Goal: Information Seeking & Learning: Compare options

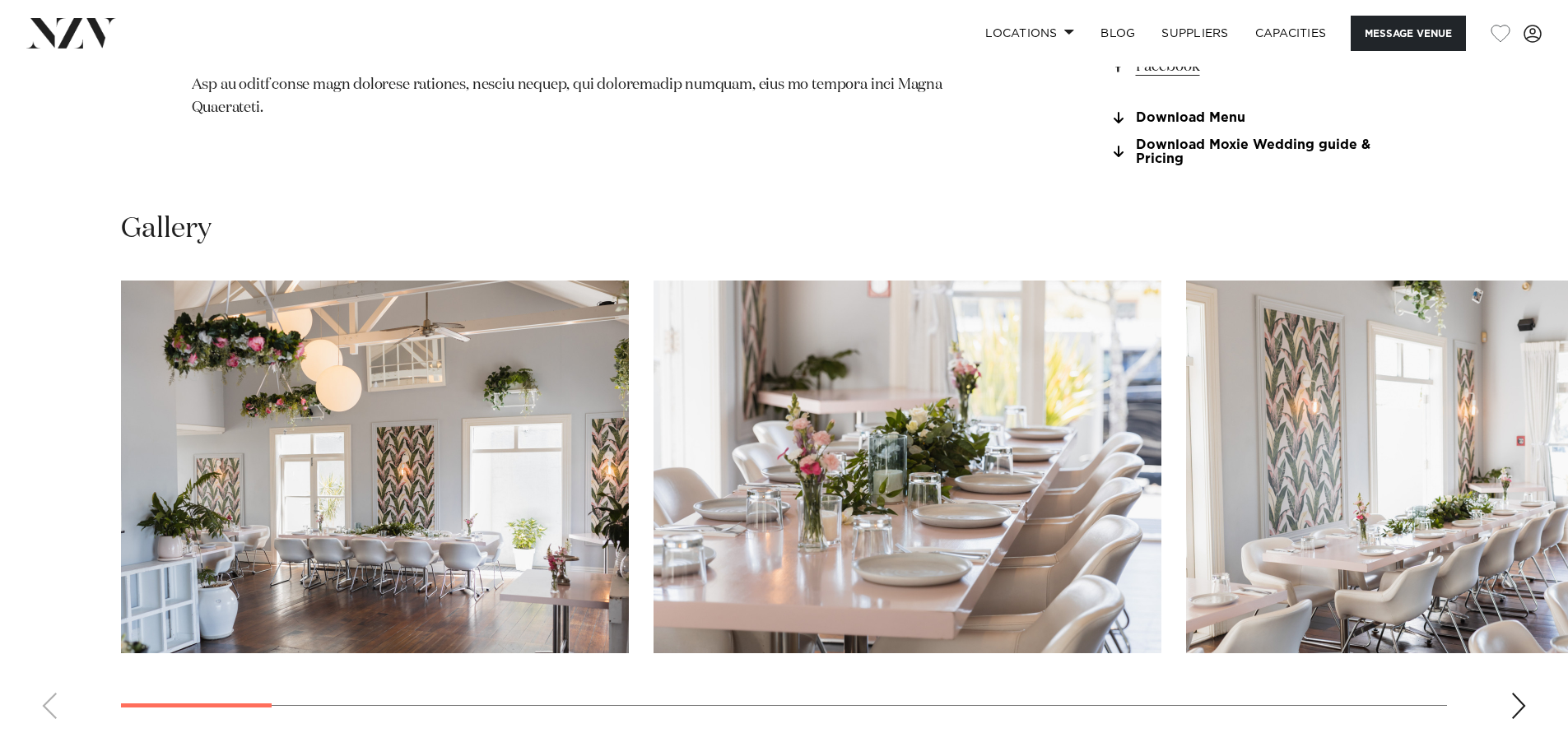
scroll to position [1645, 0]
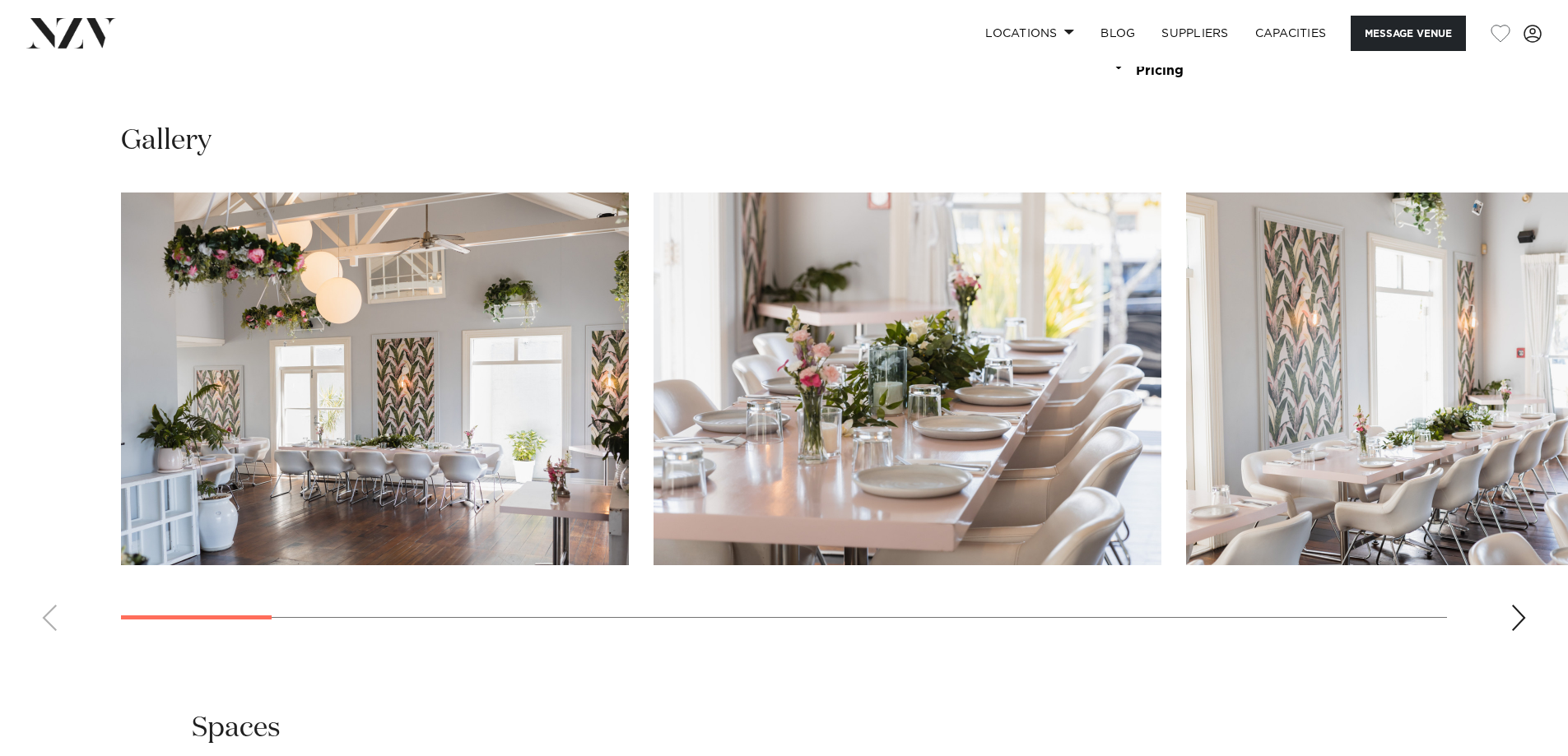
click at [1524, 623] on div "Next slide" at bounding box center [1518, 618] width 17 height 26
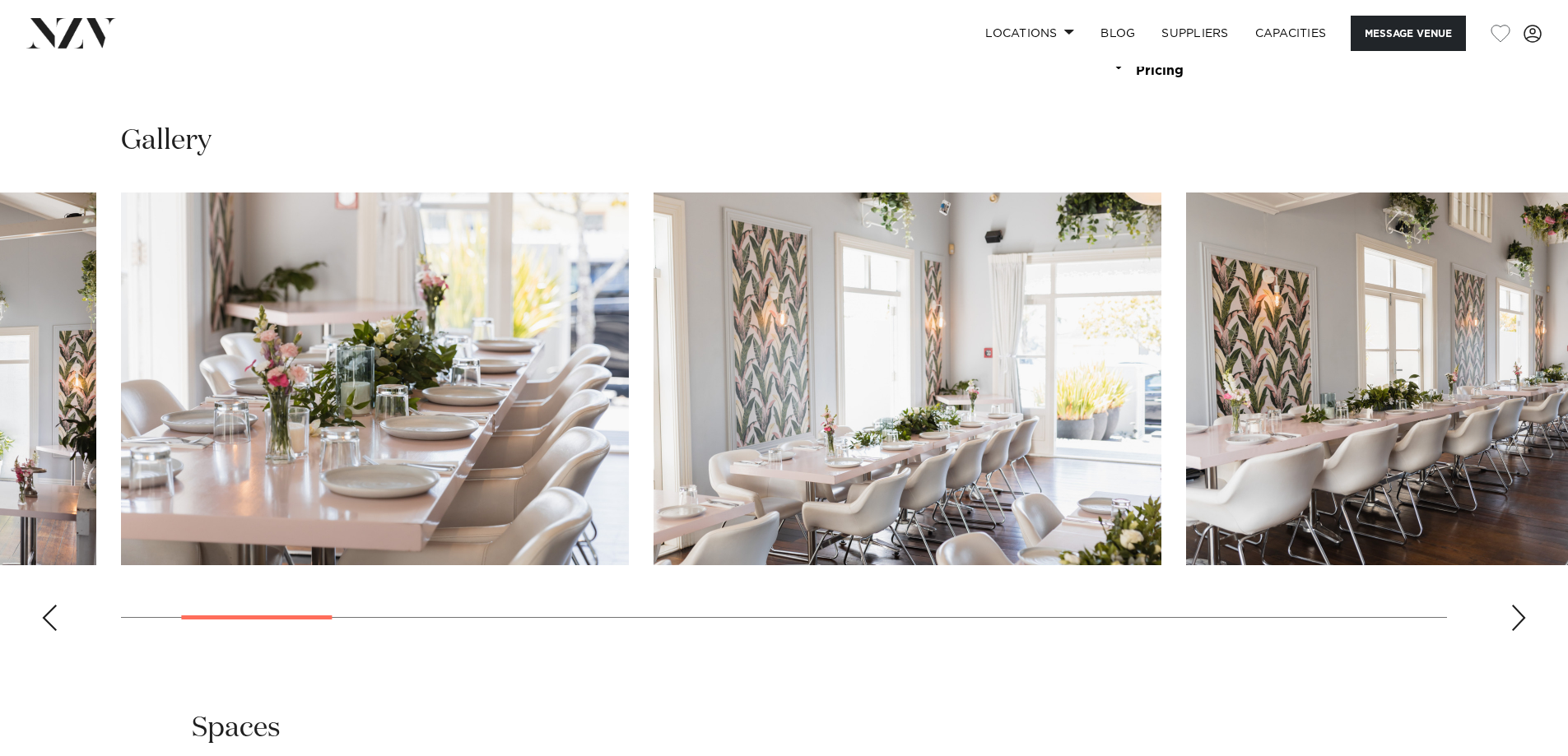
click at [1524, 623] on div "Next slide" at bounding box center [1518, 618] width 17 height 26
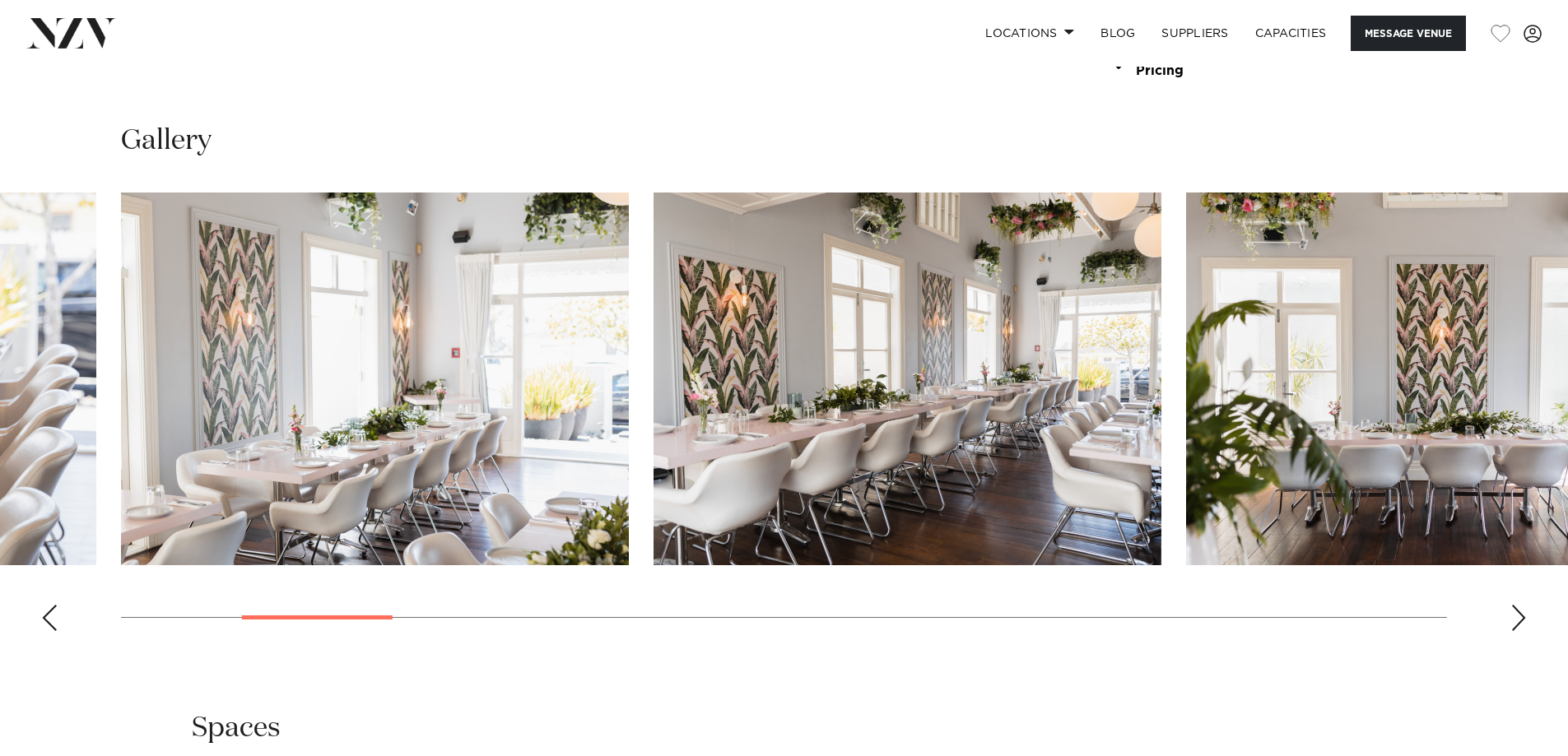
click at [1522, 622] on div "Next slide" at bounding box center [1518, 618] width 17 height 26
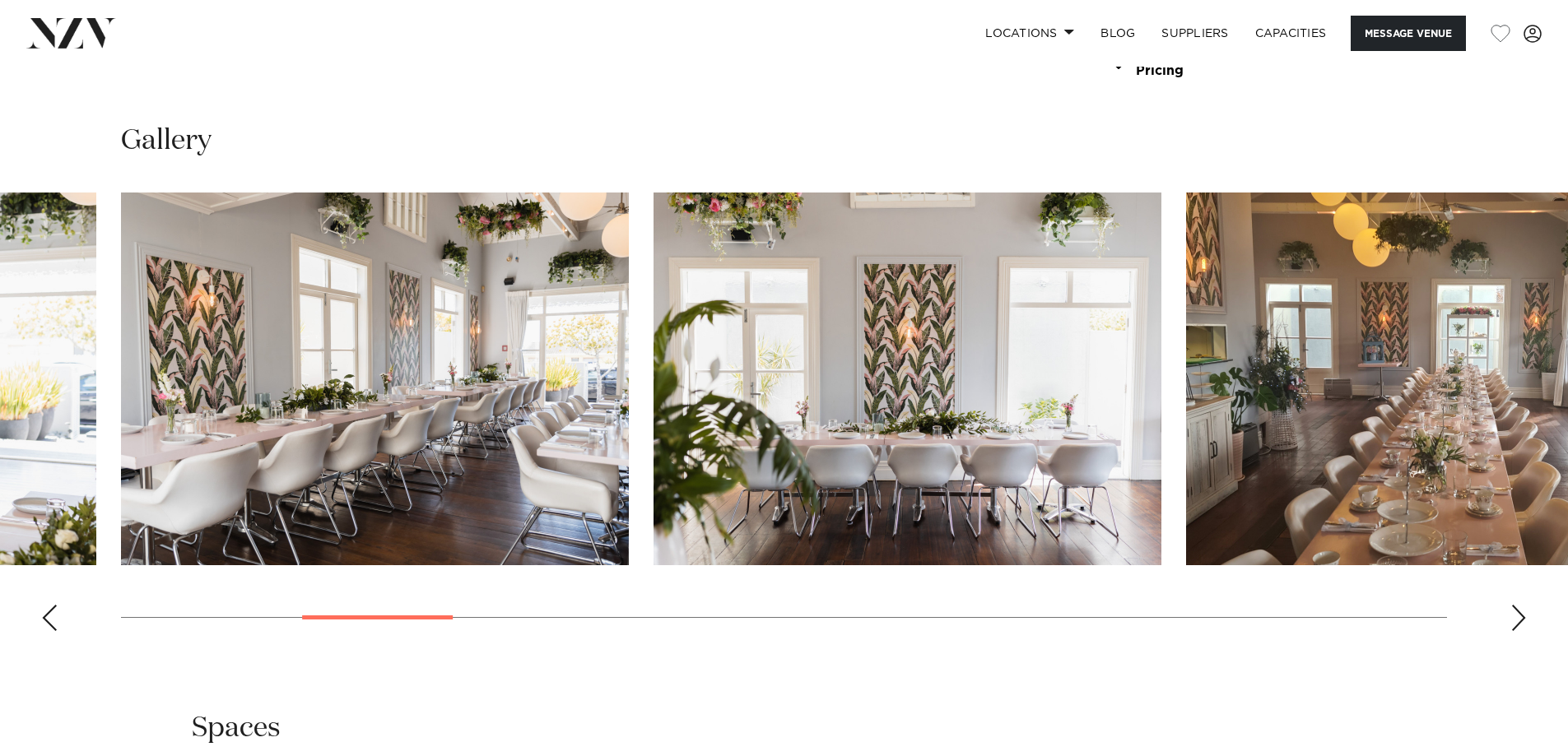
click at [1522, 622] on div "Next slide" at bounding box center [1518, 618] width 17 height 26
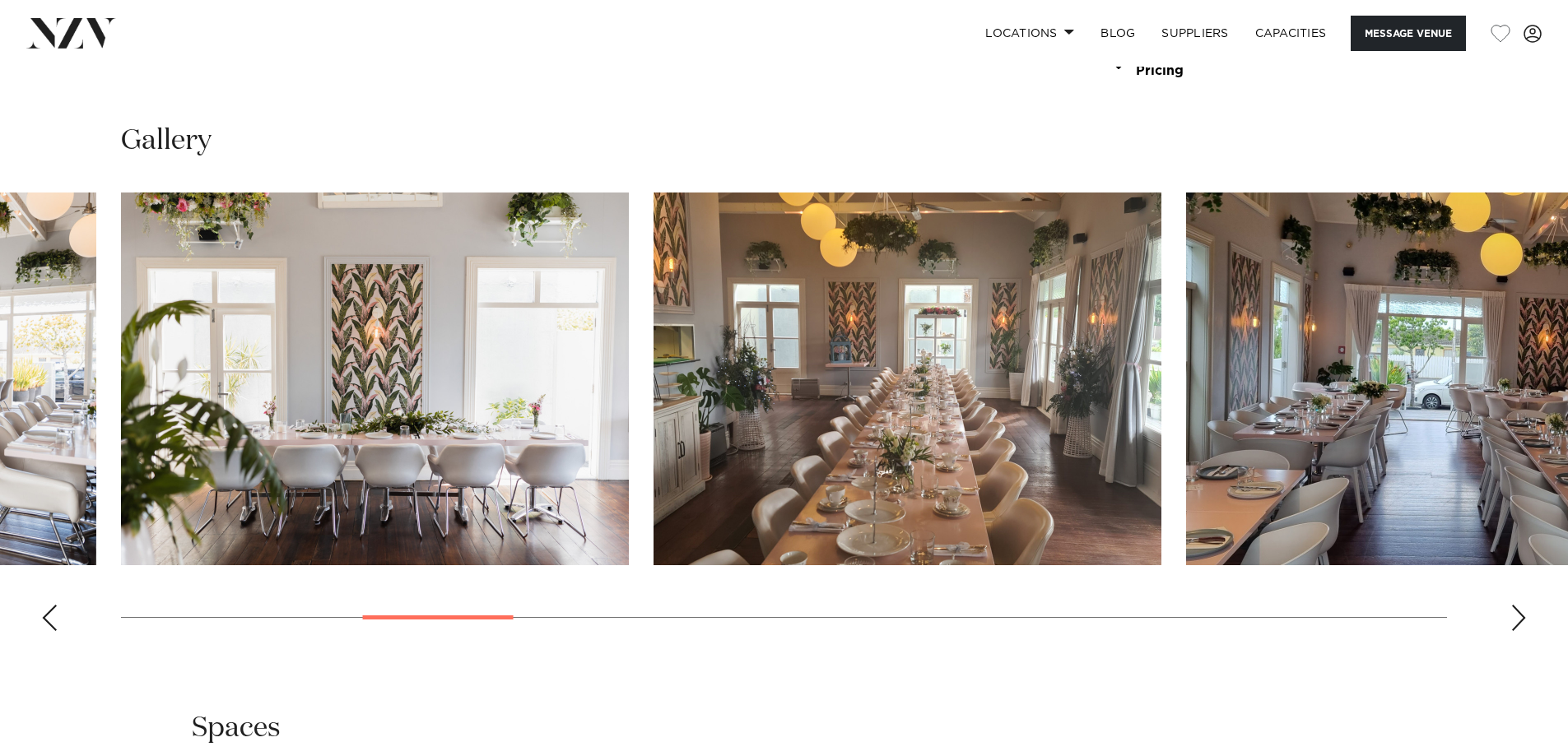
click at [1522, 622] on div "Next slide" at bounding box center [1518, 618] width 17 height 26
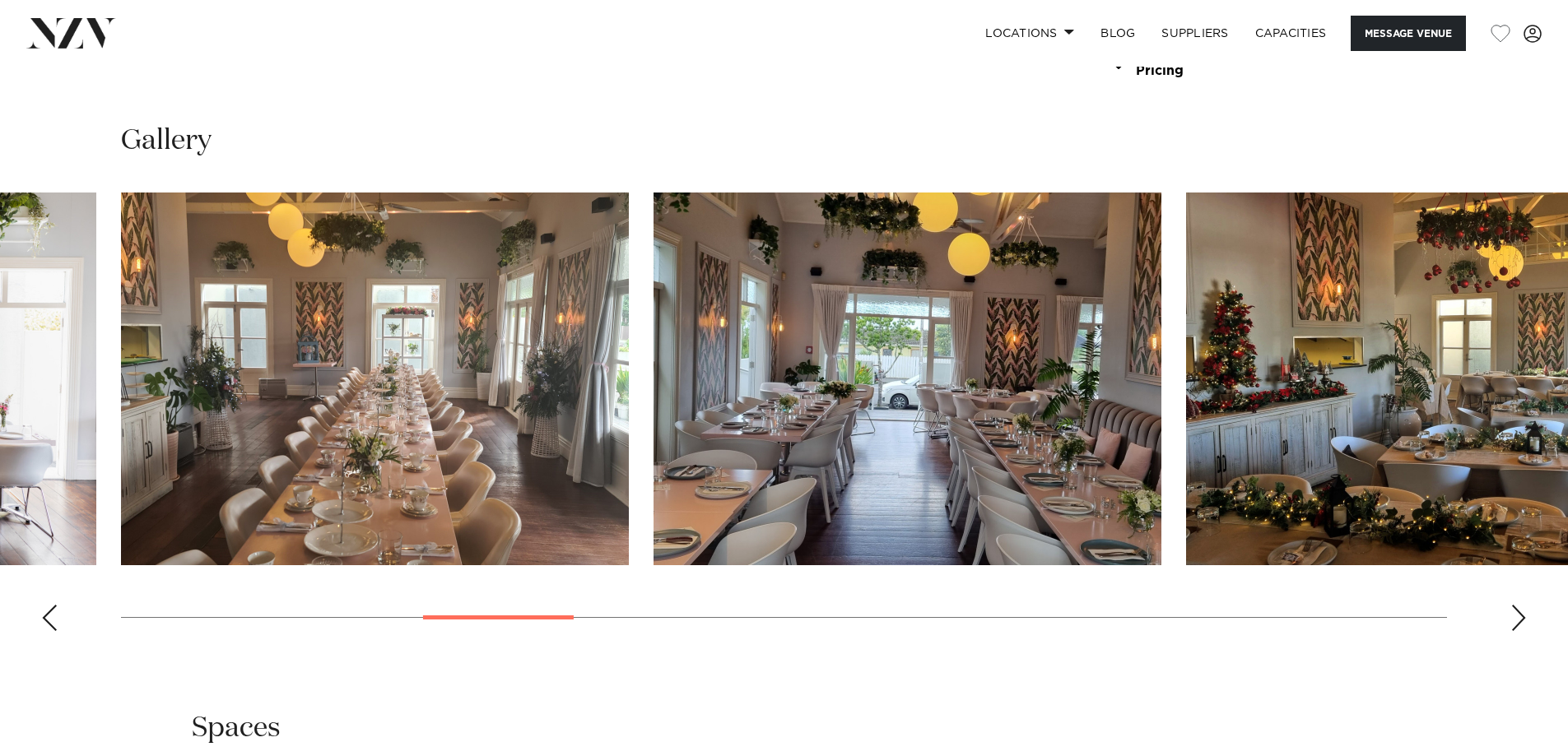
click at [1522, 622] on div "Next slide" at bounding box center [1518, 618] width 17 height 26
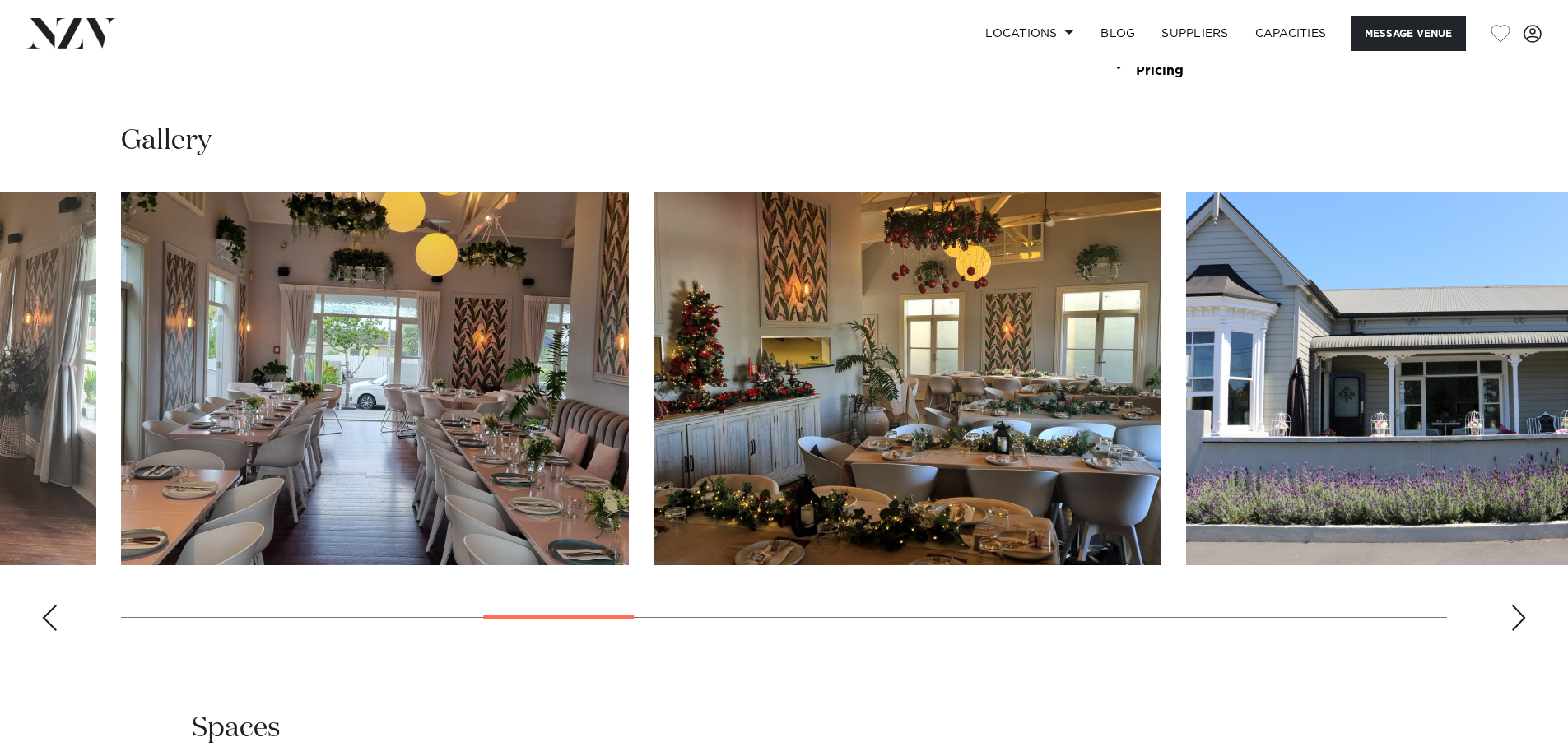
click at [1522, 622] on div "Next slide" at bounding box center [1518, 618] width 17 height 26
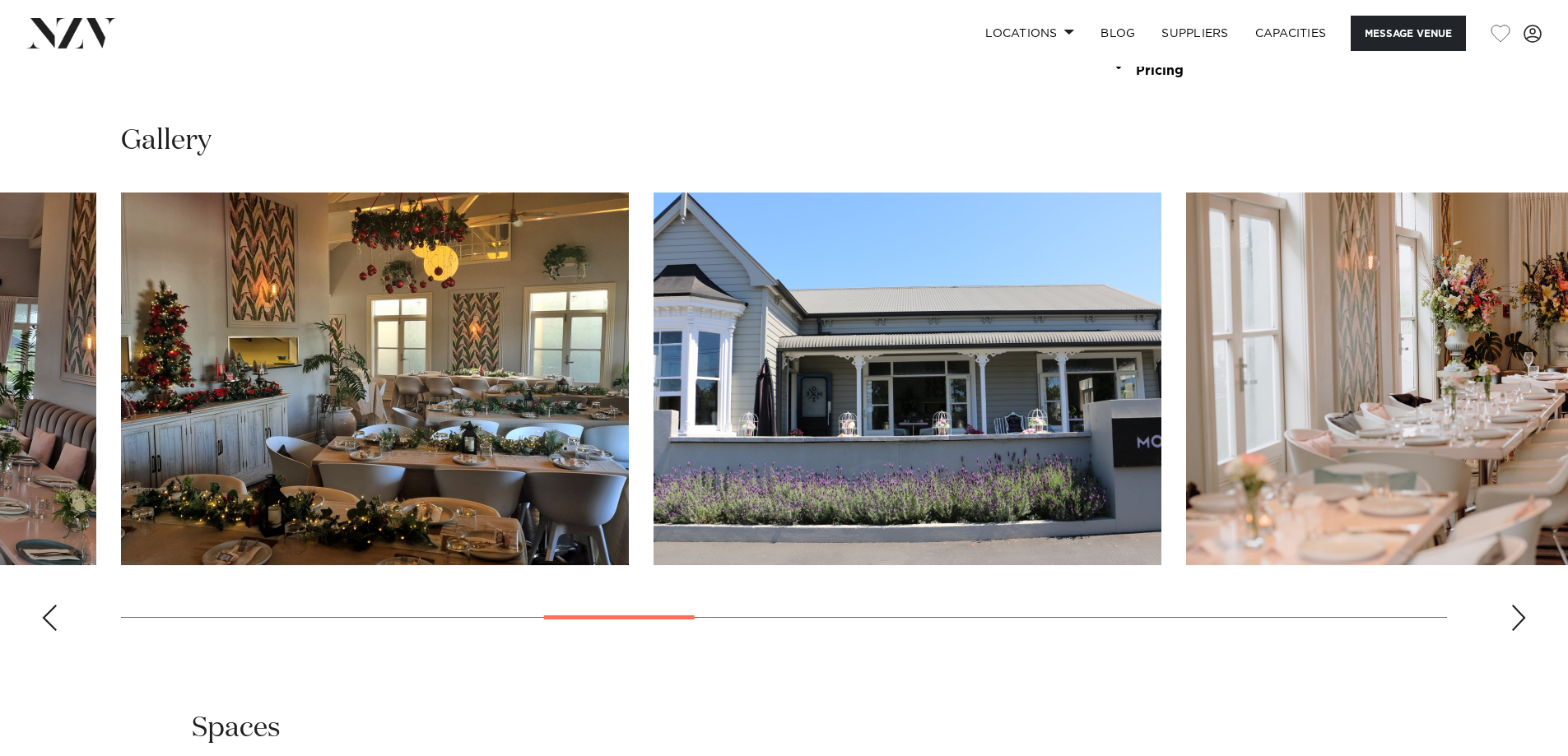
click at [1522, 622] on div "Next slide" at bounding box center [1518, 618] width 17 height 26
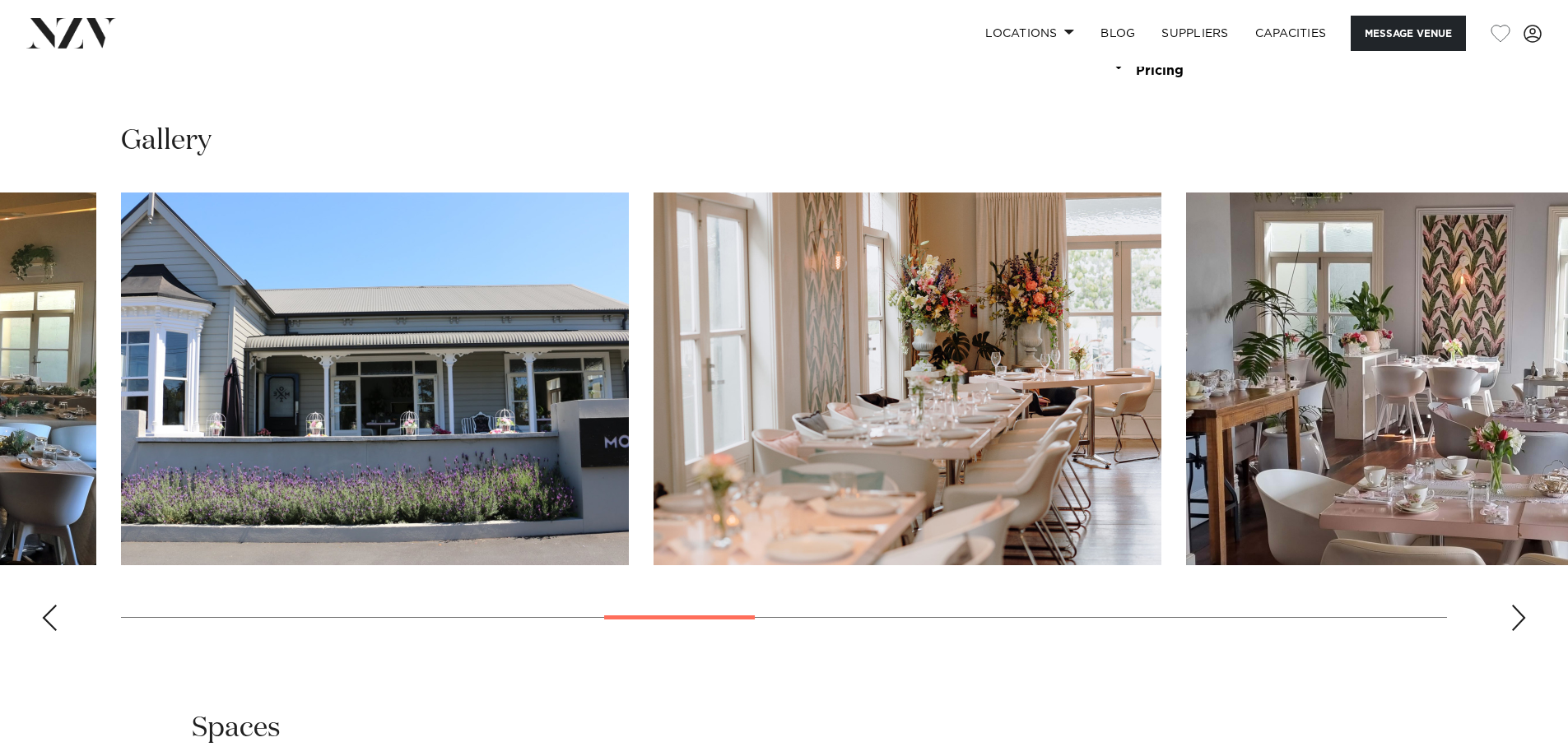
click at [1522, 622] on div "Next slide" at bounding box center [1518, 618] width 17 height 26
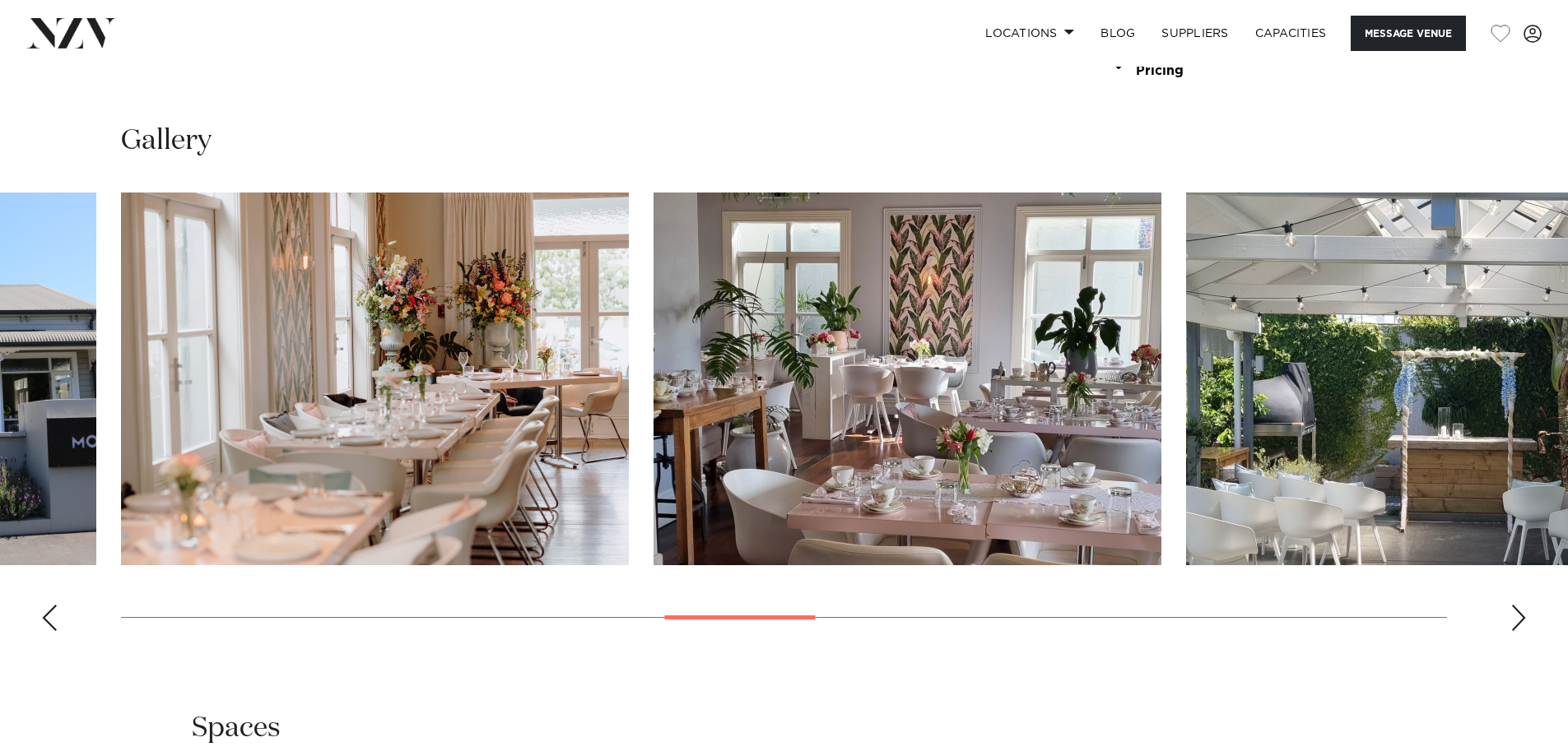
click at [1522, 622] on div "Next slide" at bounding box center [1518, 618] width 17 height 26
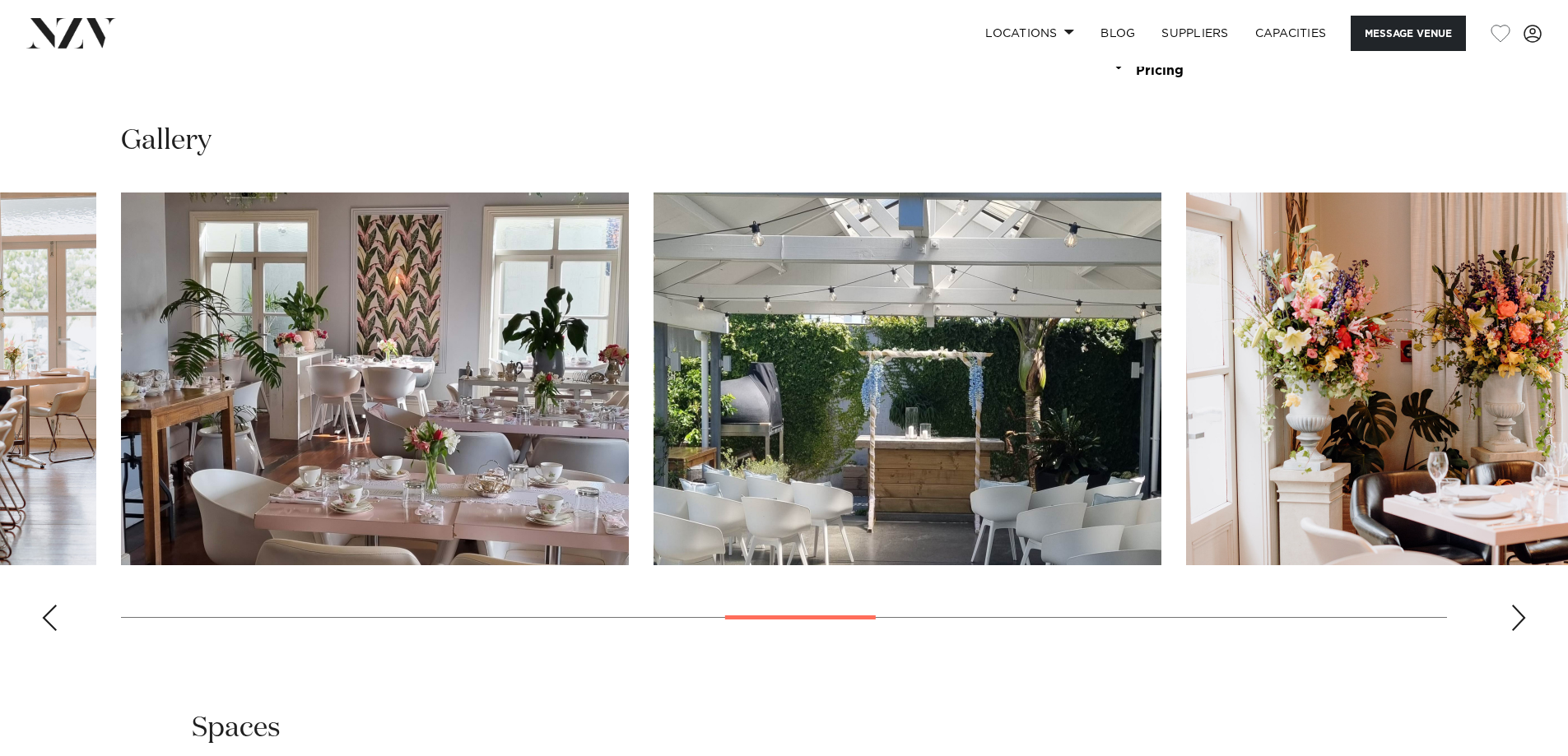
click at [1522, 622] on div "Next slide" at bounding box center [1518, 618] width 17 height 26
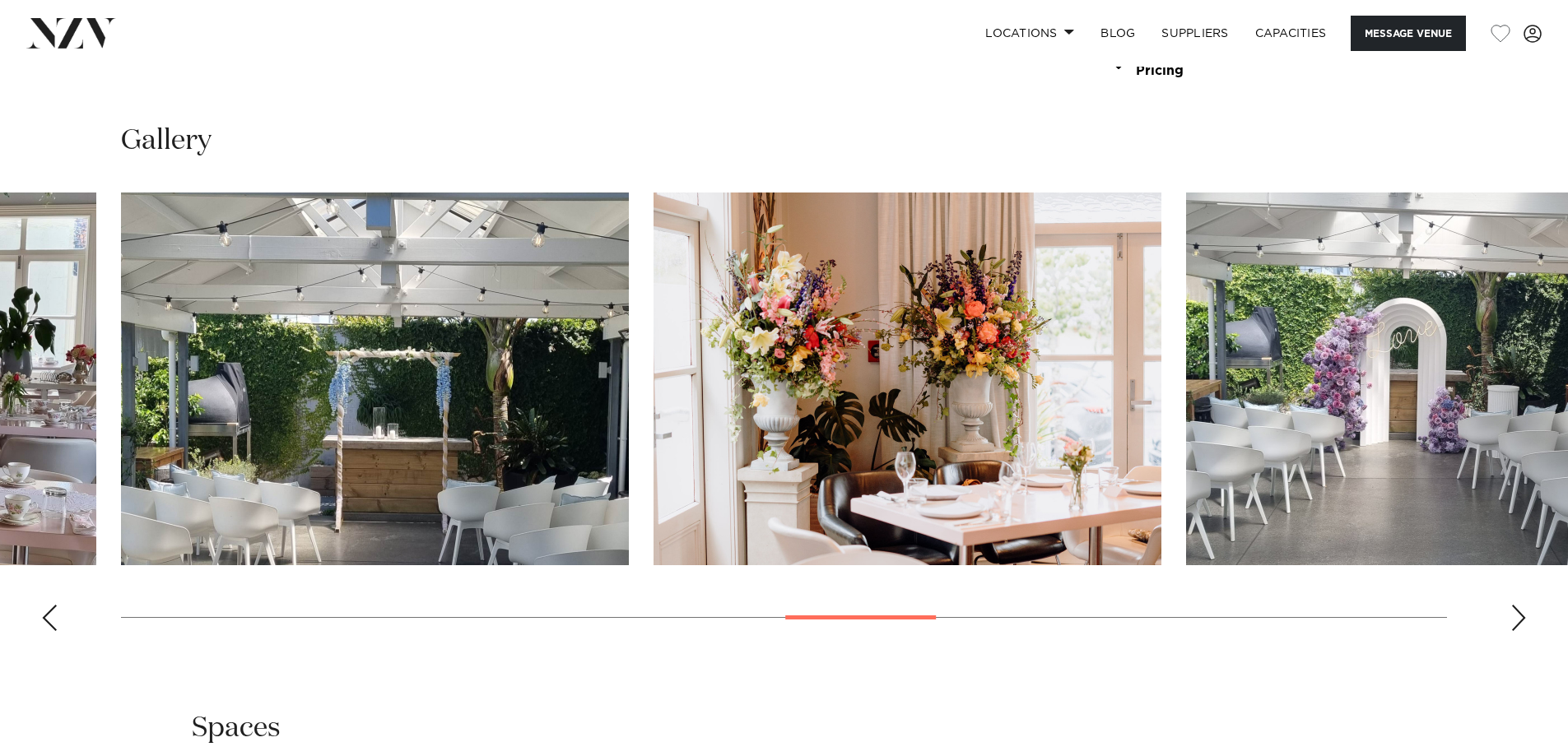
click at [1522, 622] on div "Next slide" at bounding box center [1518, 618] width 17 height 26
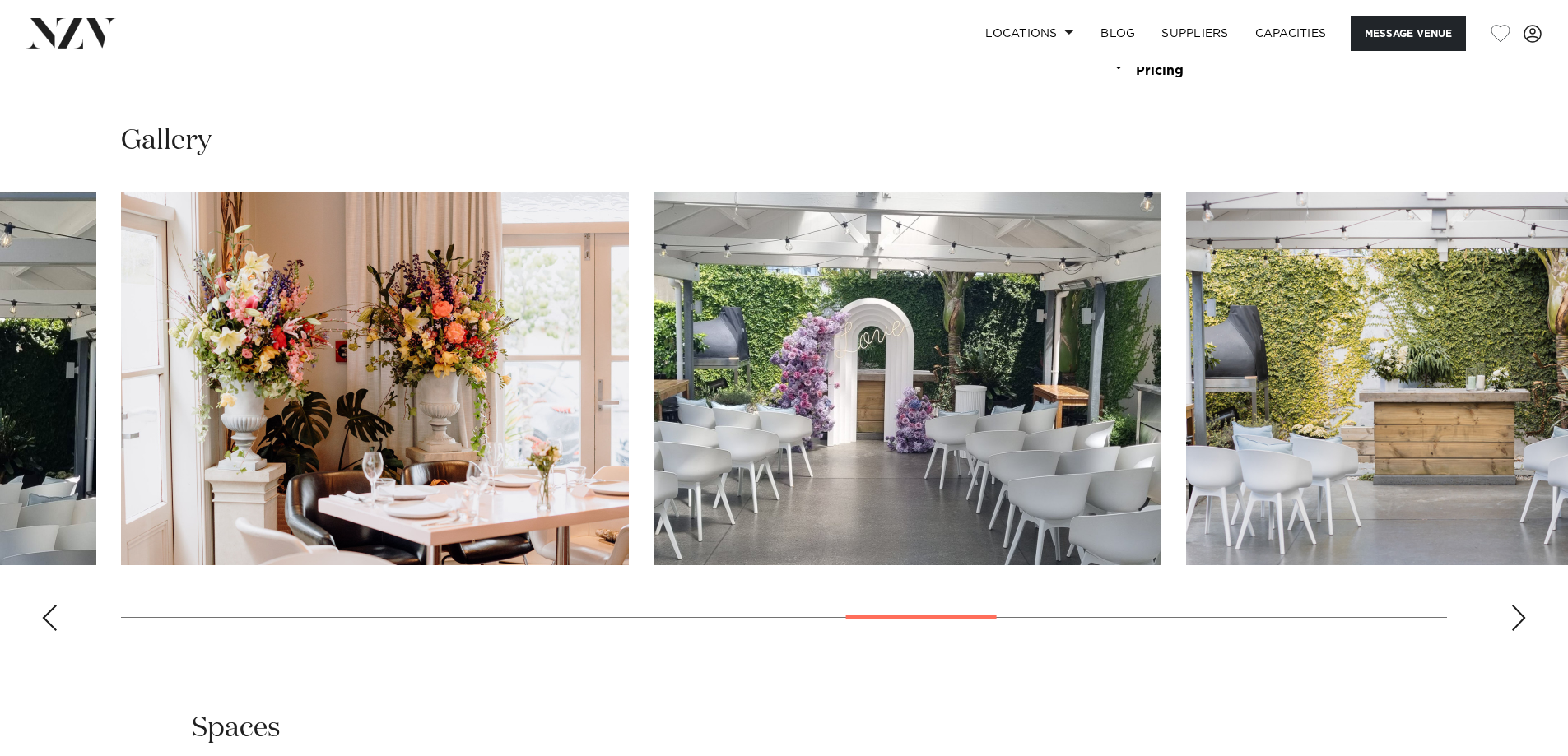
click at [1522, 622] on div "Next slide" at bounding box center [1518, 618] width 17 height 26
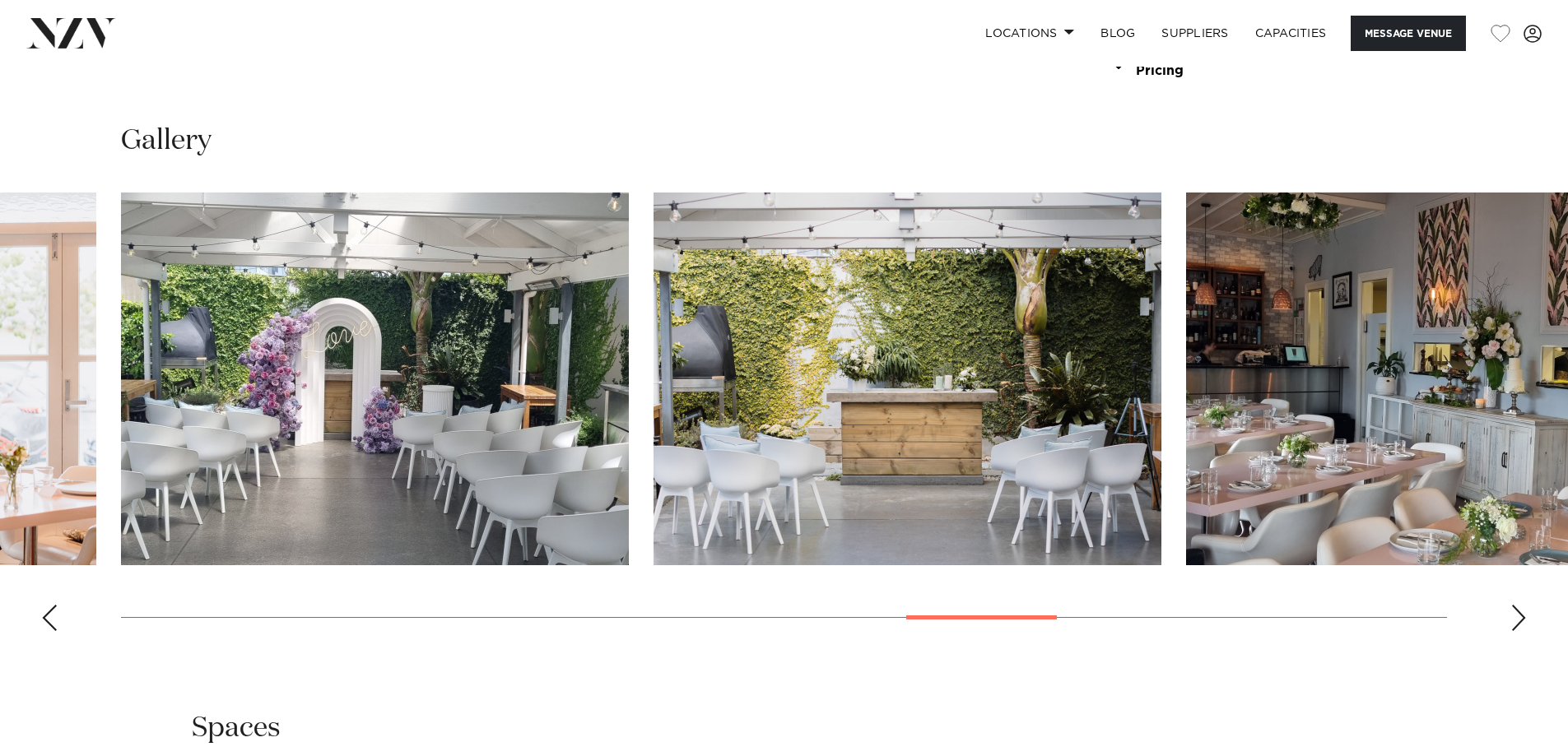
click at [1521, 621] on div "Next slide" at bounding box center [1518, 618] width 17 height 26
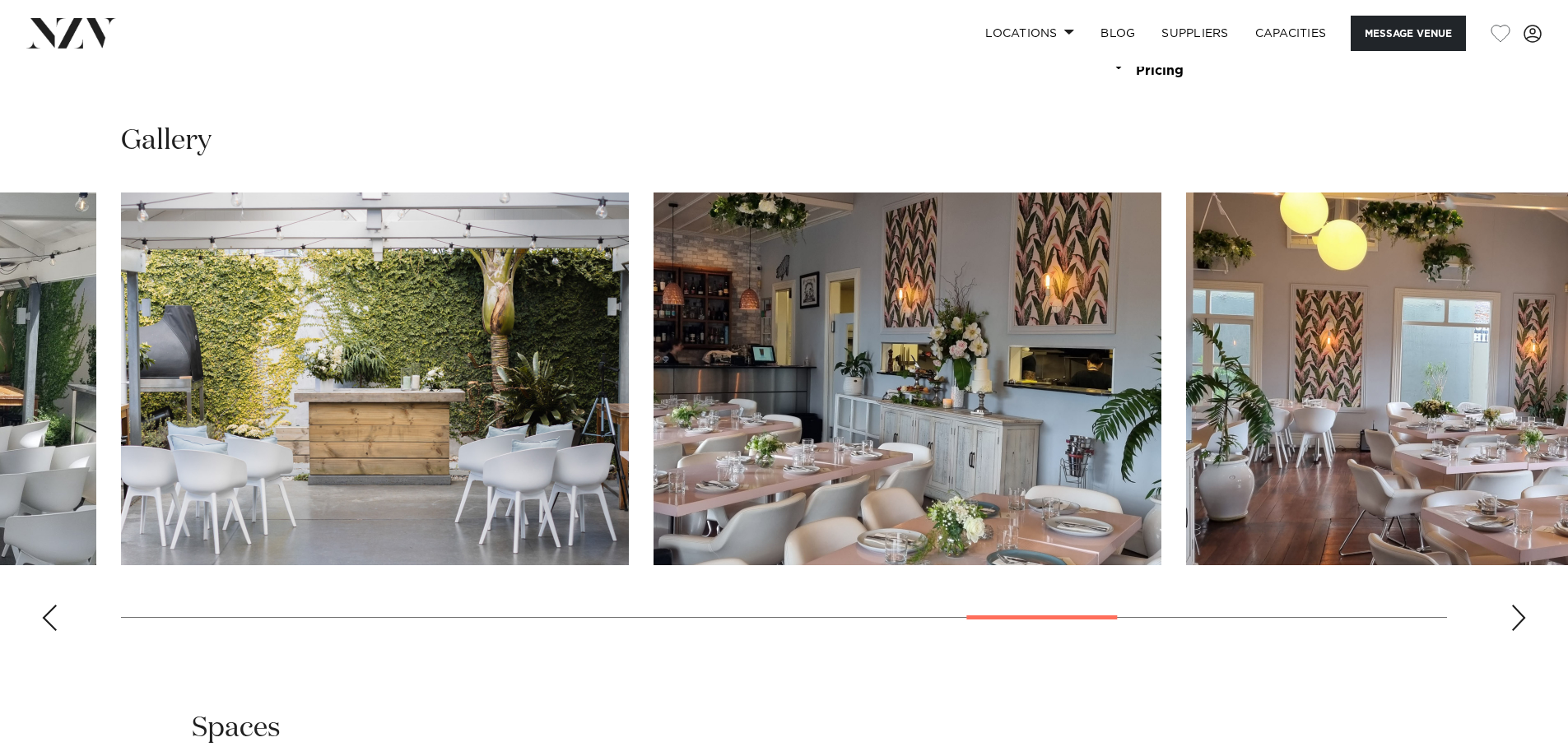
click at [1521, 621] on div "Next slide" at bounding box center [1518, 618] width 17 height 26
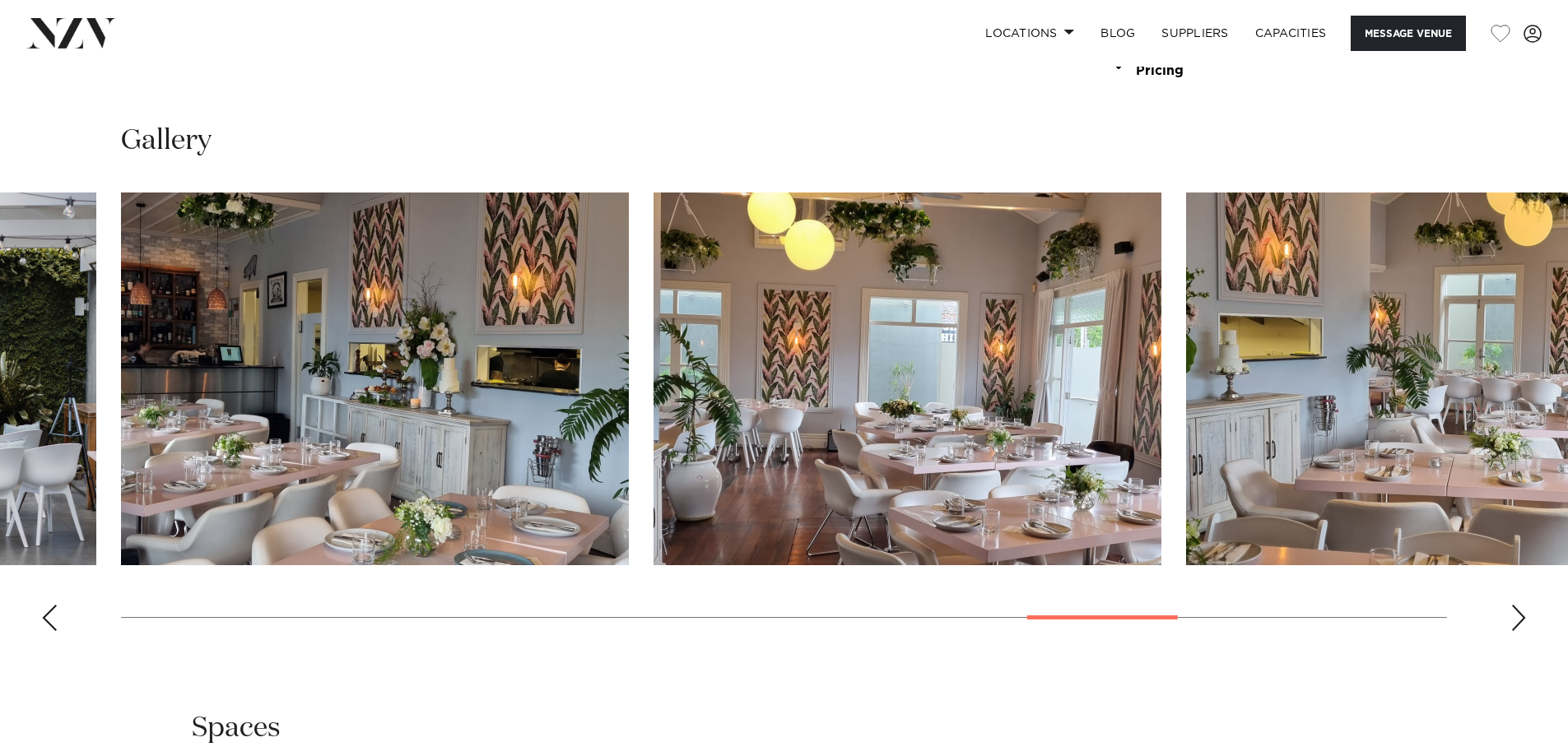
click at [1521, 621] on div "Next slide" at bounding box center [1518, 618] width 17 height 26
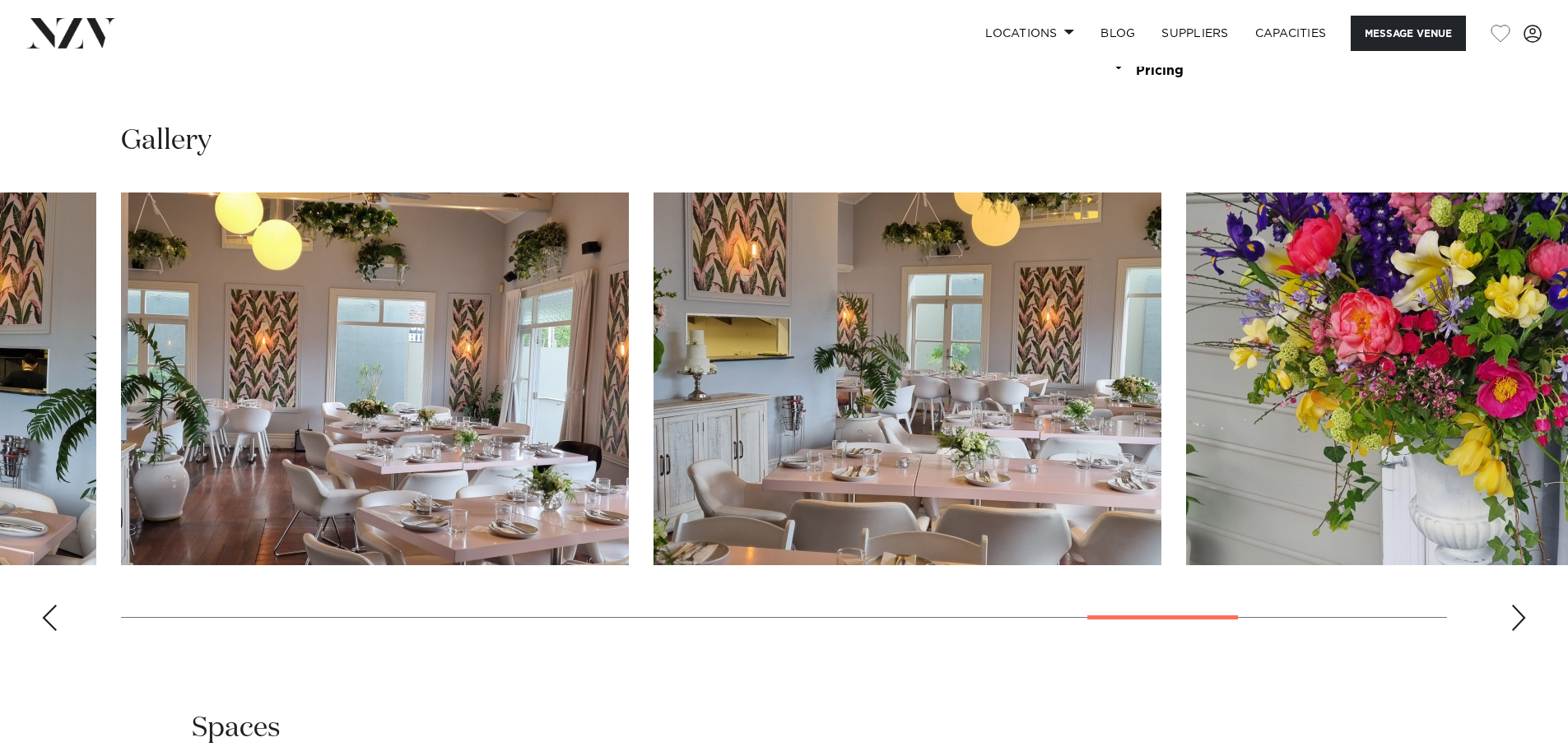
click at [1521, 620] on div "Next slide" at bounding box center [1518, 618] width 17 height 26
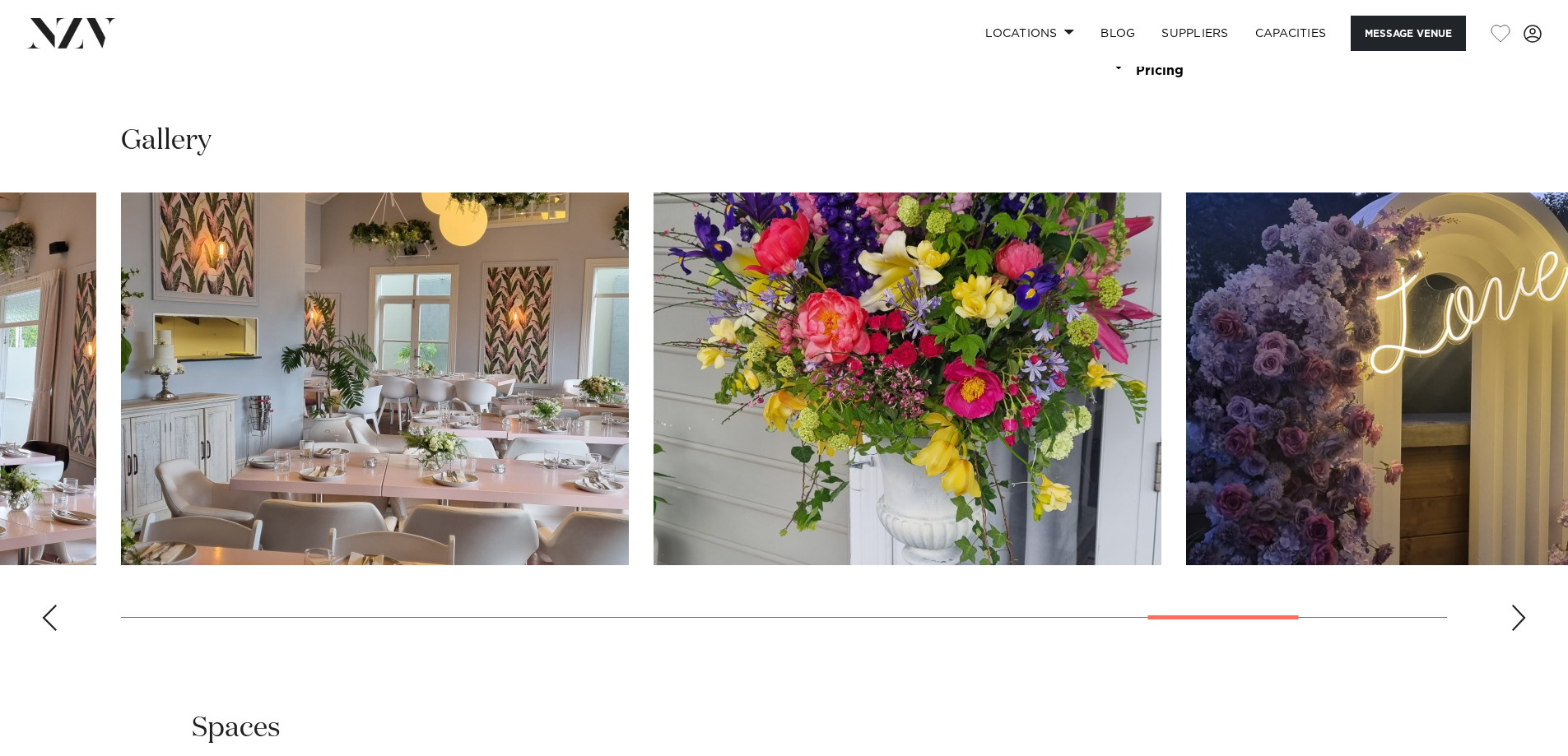
click at [1521, 620] on div "Next slide" at bounding box center [1518, 618] width 17 height 26
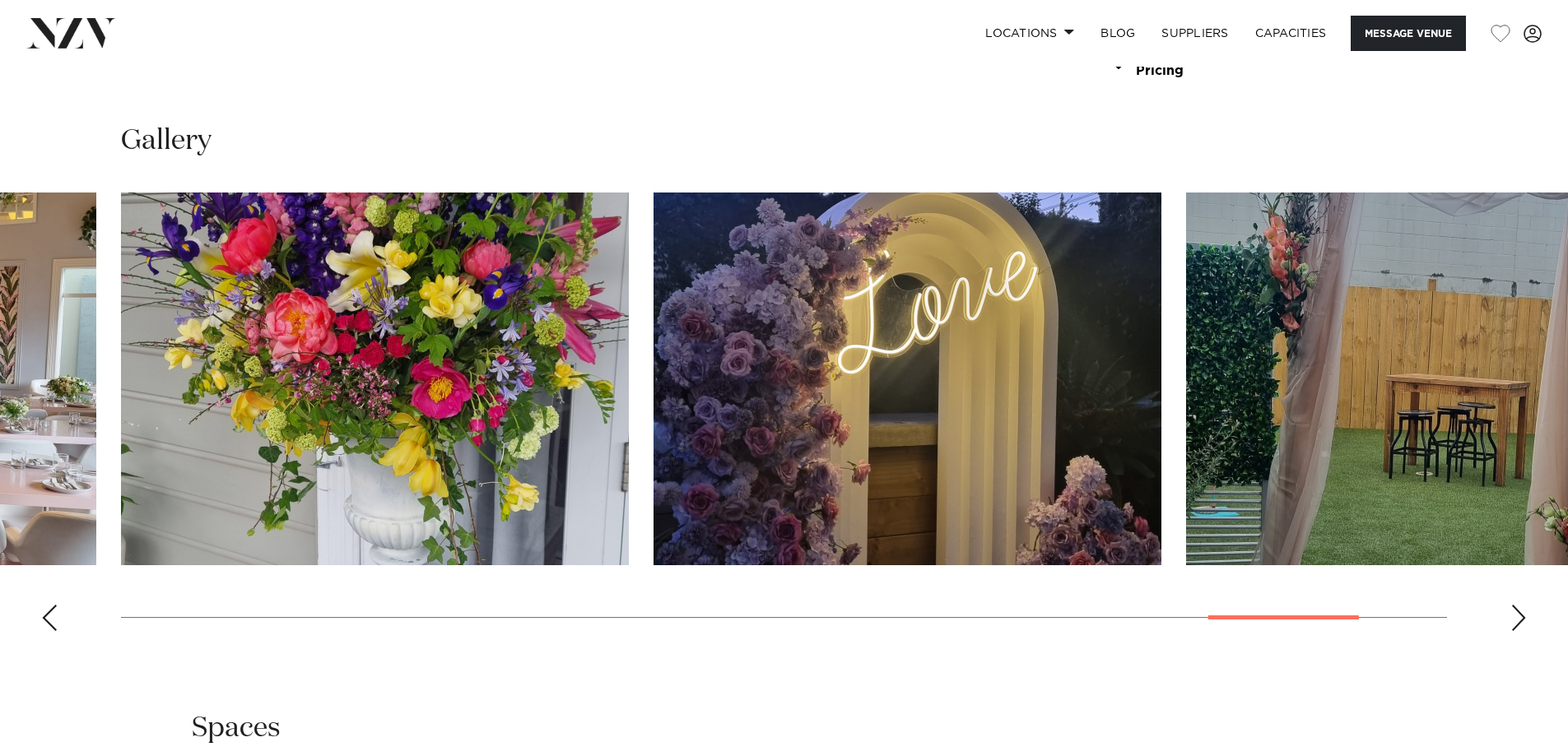
click at [1521, 620] on div "Next slide" at bounding box center [1518, 618] width 17 height 26
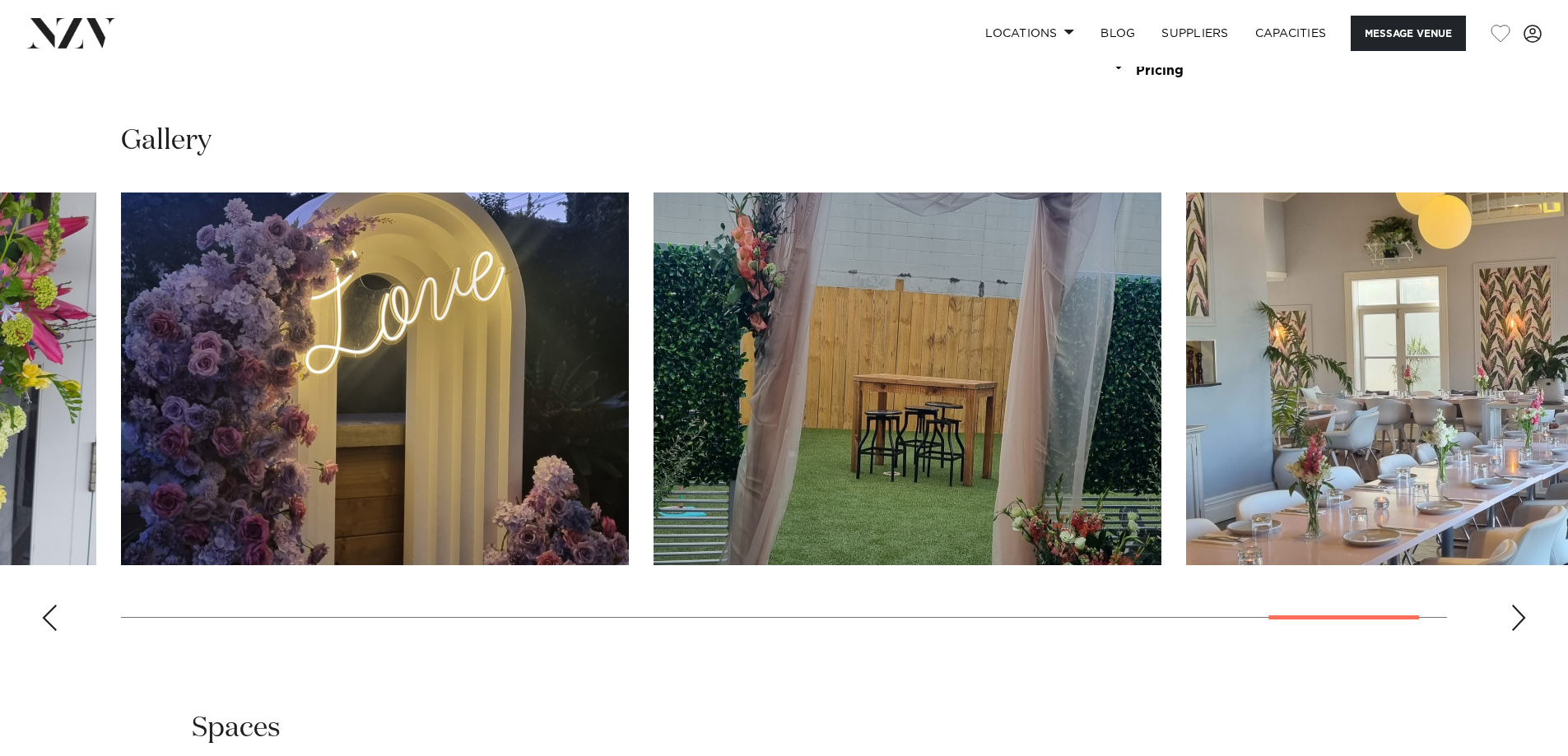
click at [1521, 620] on div "Next slide" at bounding box center [1518, 618] width 17 height 26
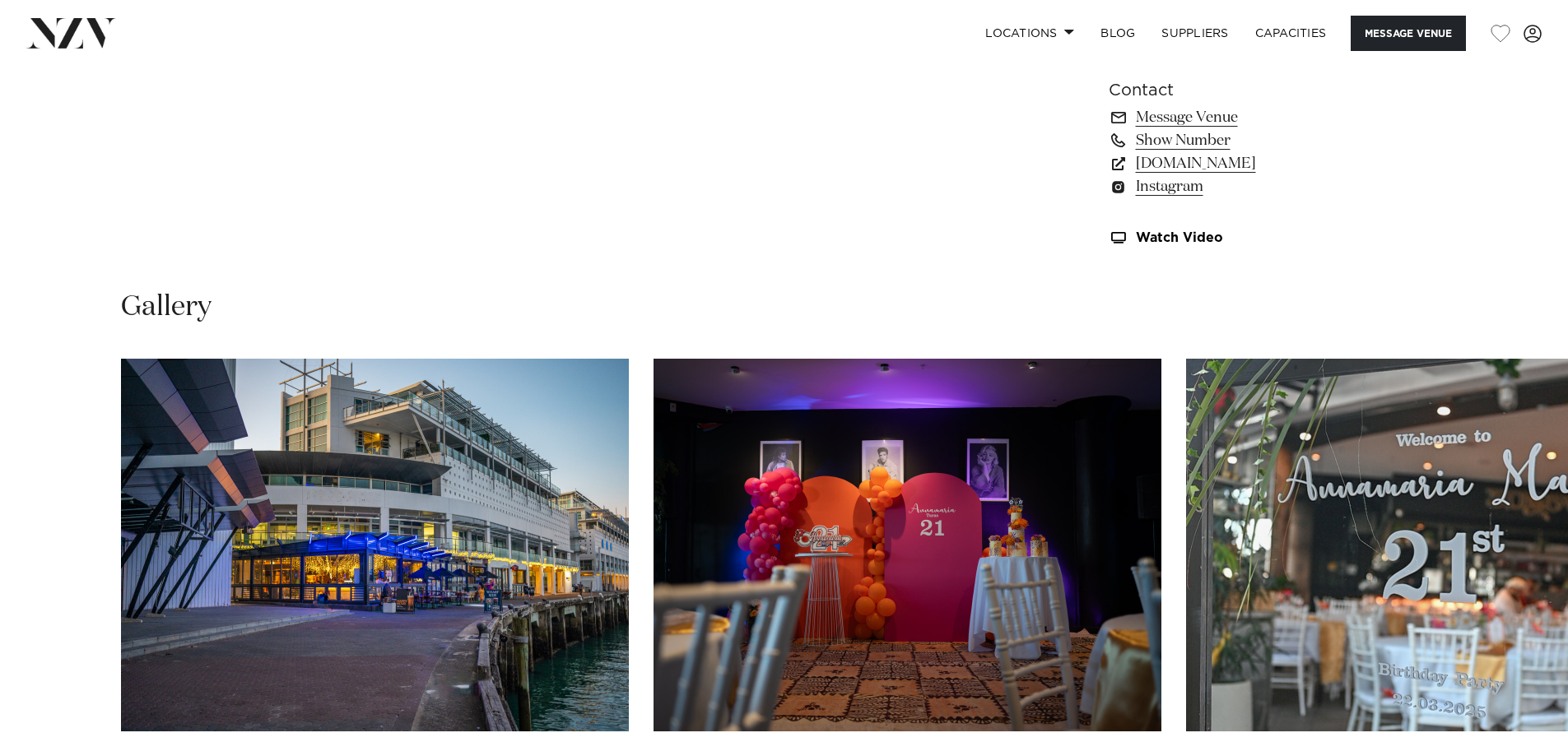
scroll to position [1563, 0]
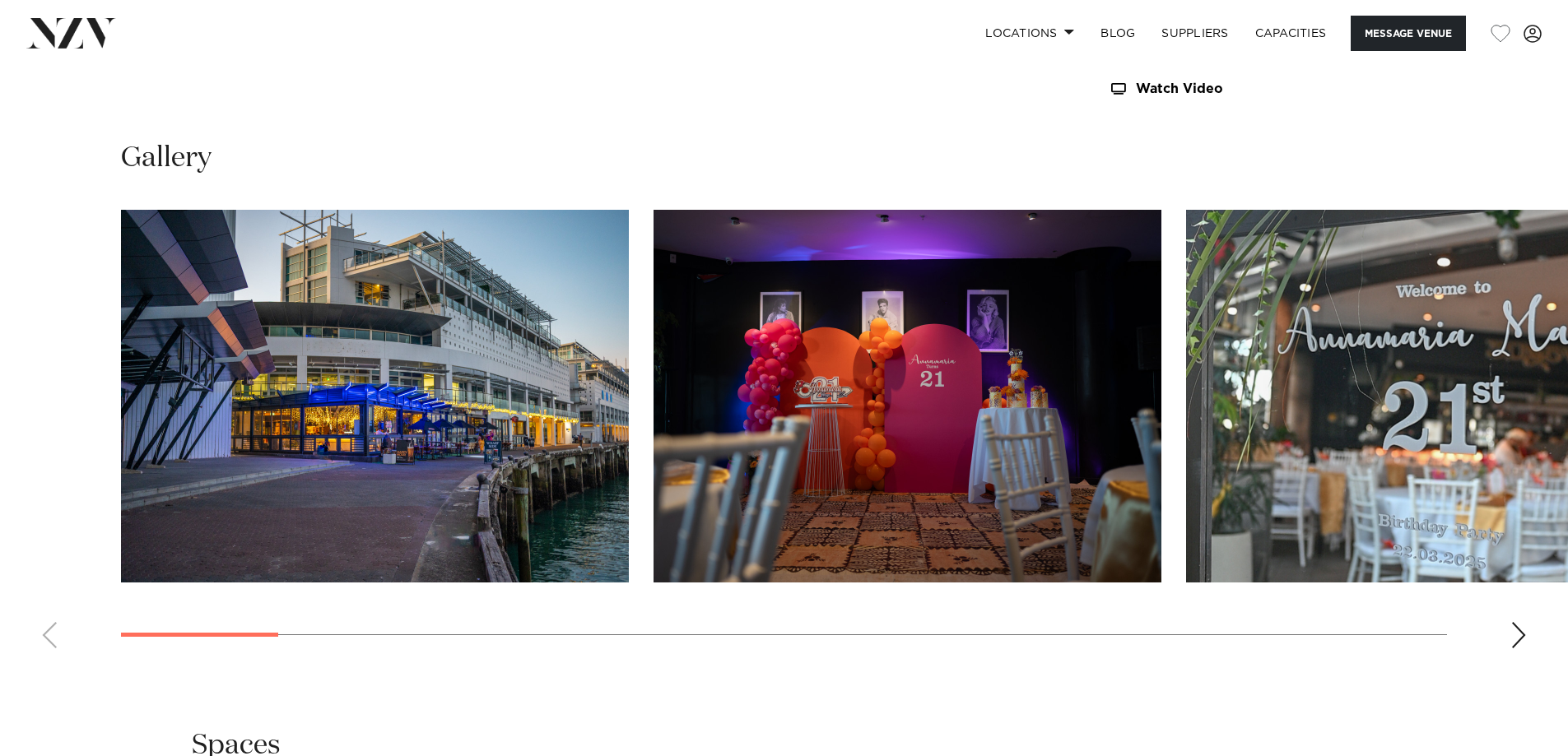
click at [1523, 638] on div "Next slide" at bounding box center [1518, 635] width 17 height 26
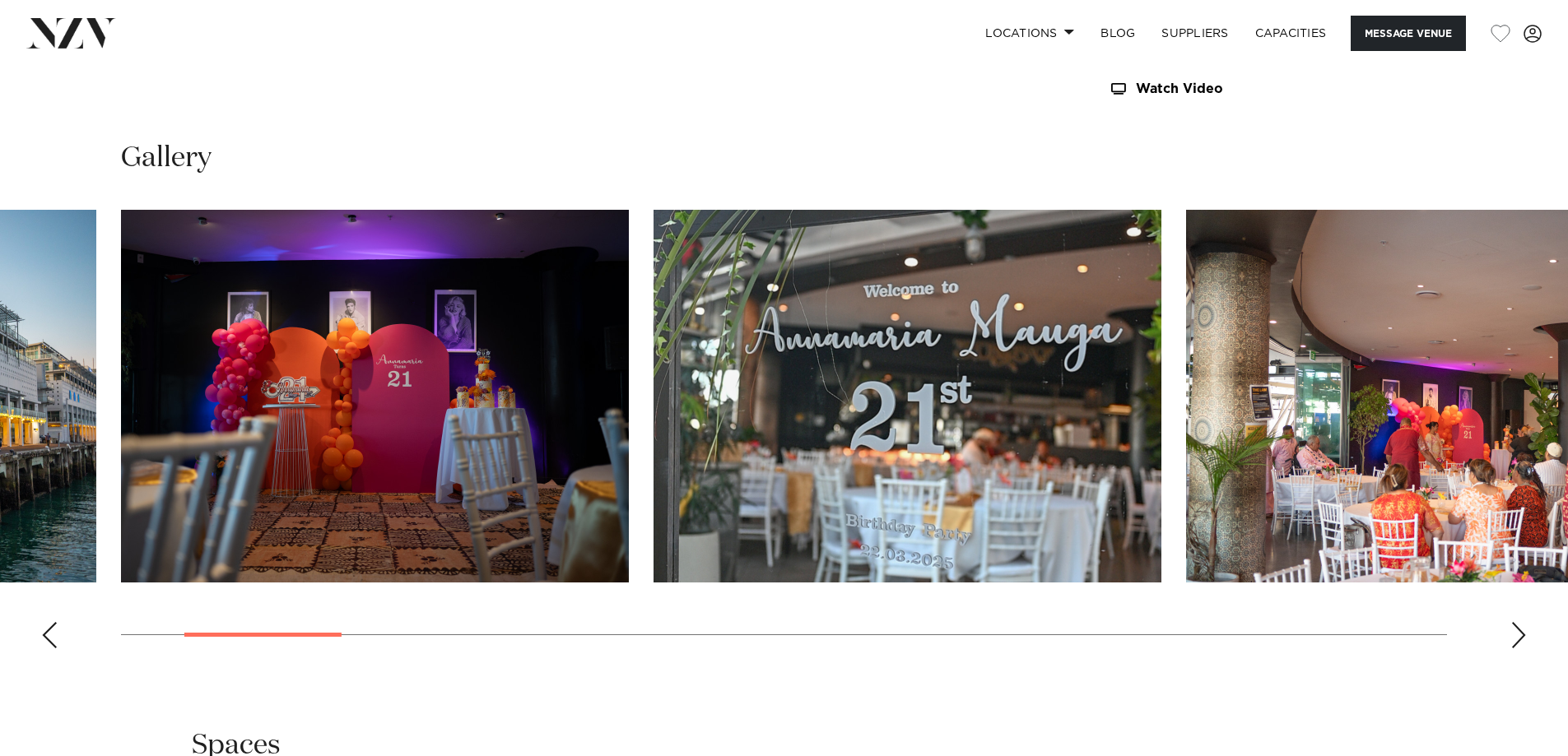
click at [1522, 637] on div "Next slide" at bounding box center [1518, 635] width 17 height 26
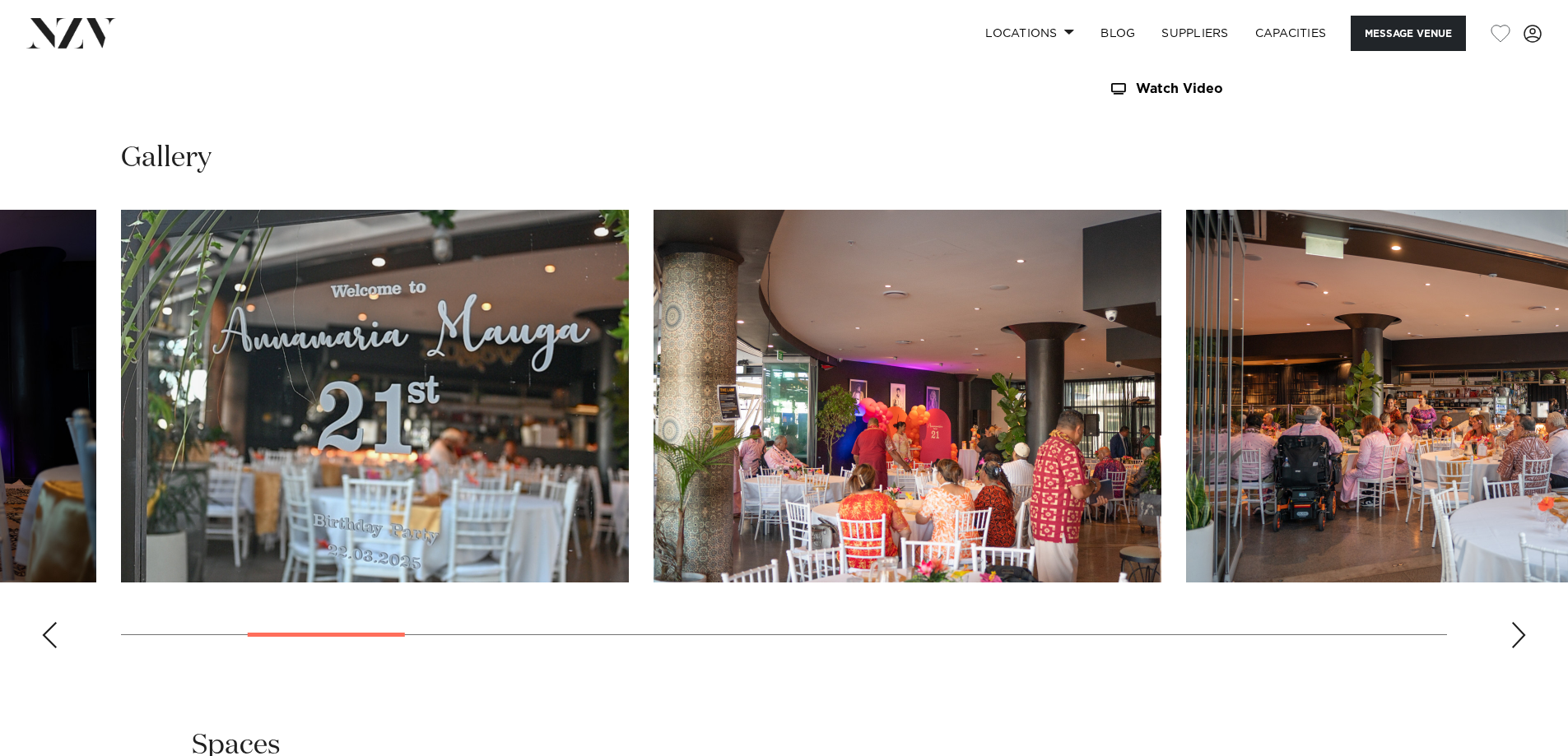
click at [1522, 637] on div "Next slide" at bounding box center [1518, 635] width 17 height 26
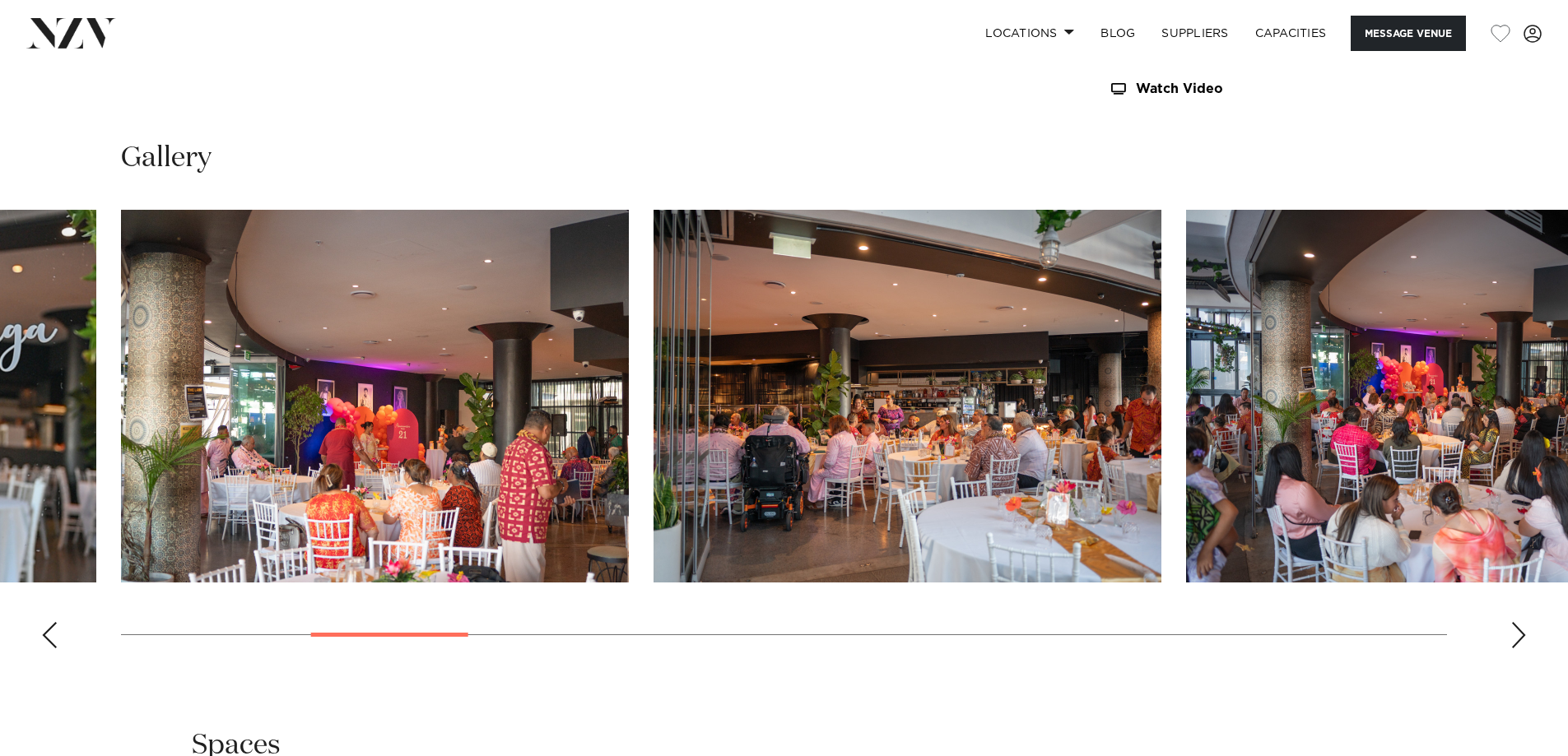
click at [1522, 637] on div "Next slide" at bounding box center [1518, 635] width 17 height 26
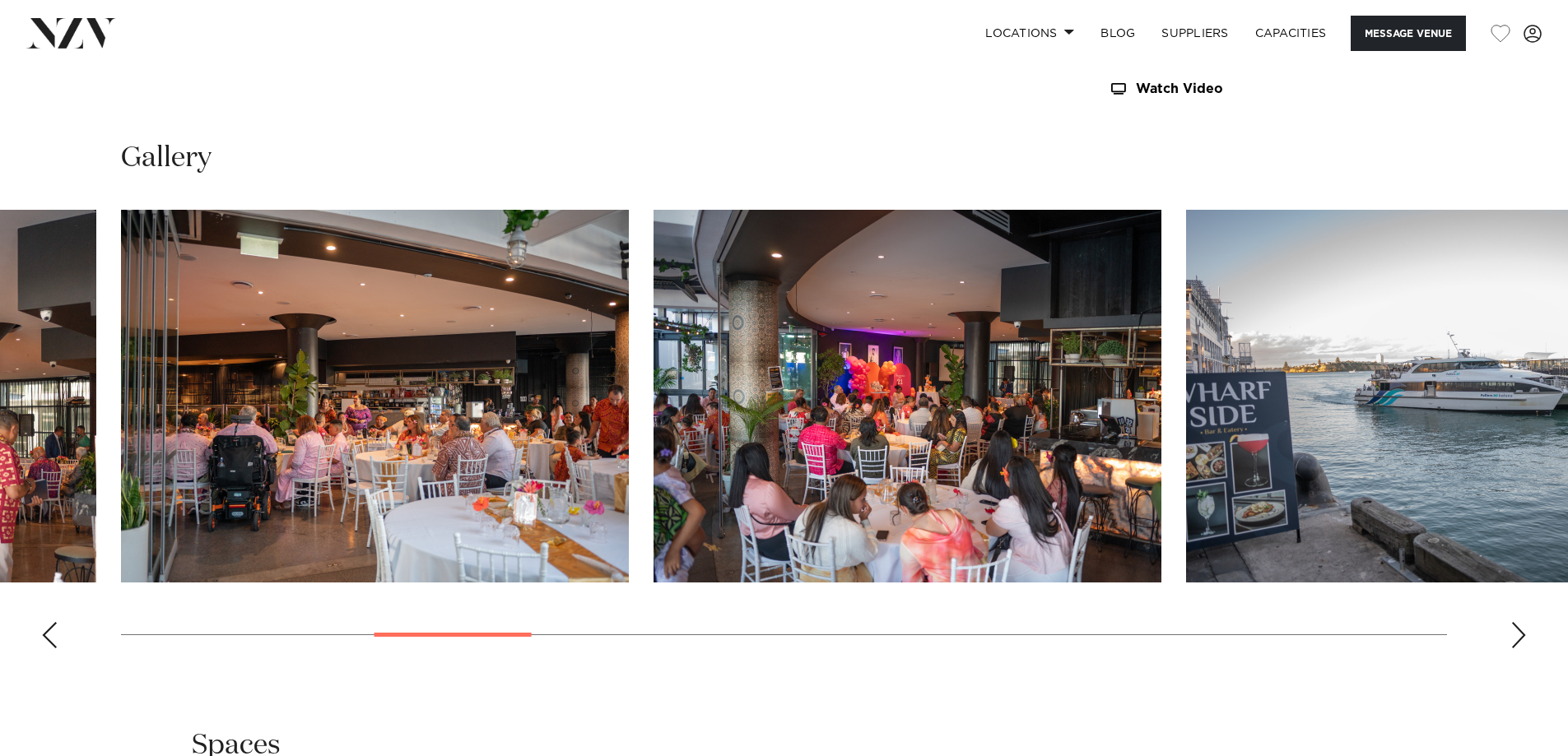
click at [1522, 637] on div "Next slide" at bounding box center [1518, 635] width 17 height 26
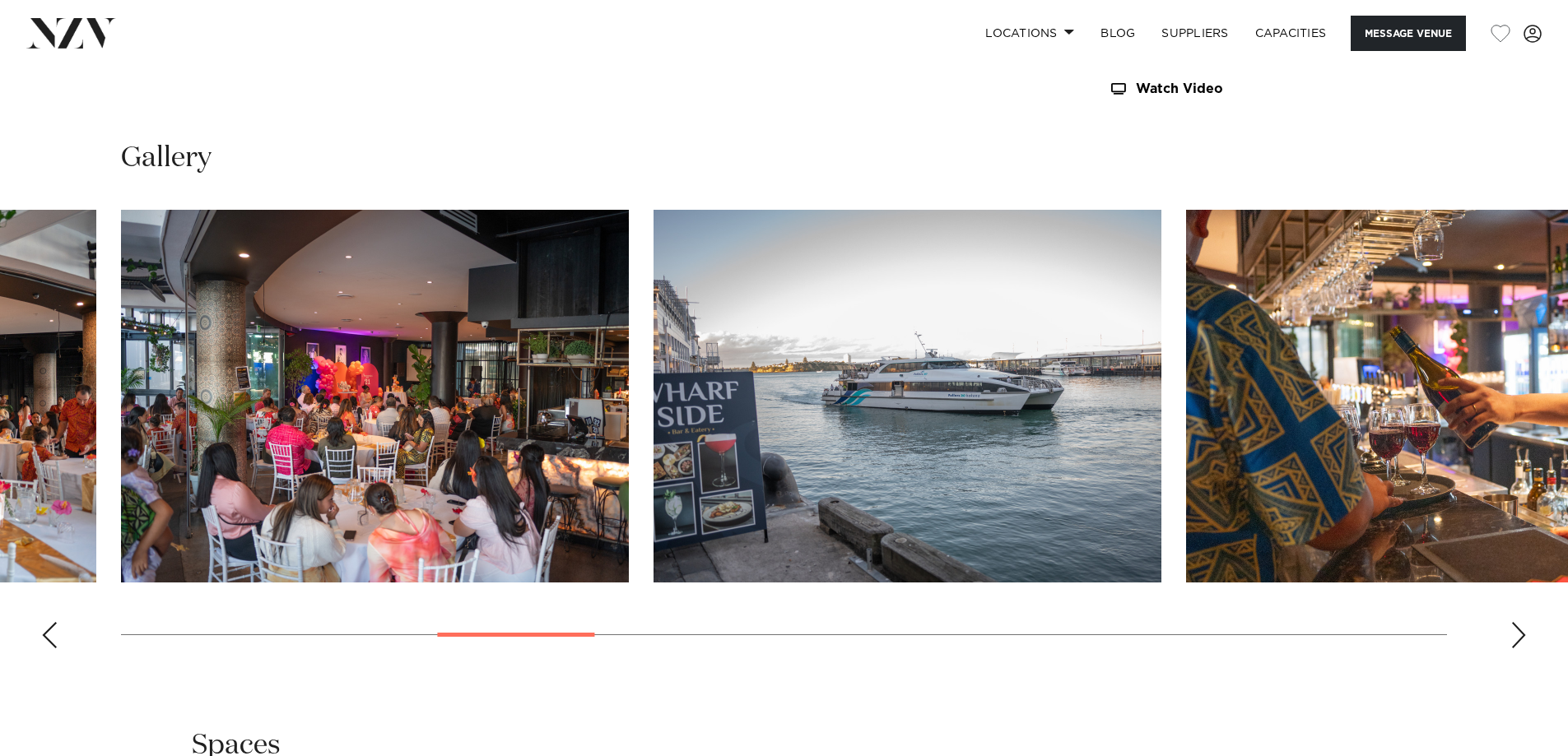
click at [1522, 637] on div "Next slide" at bounding box center [1518, 635] width 17 height 26
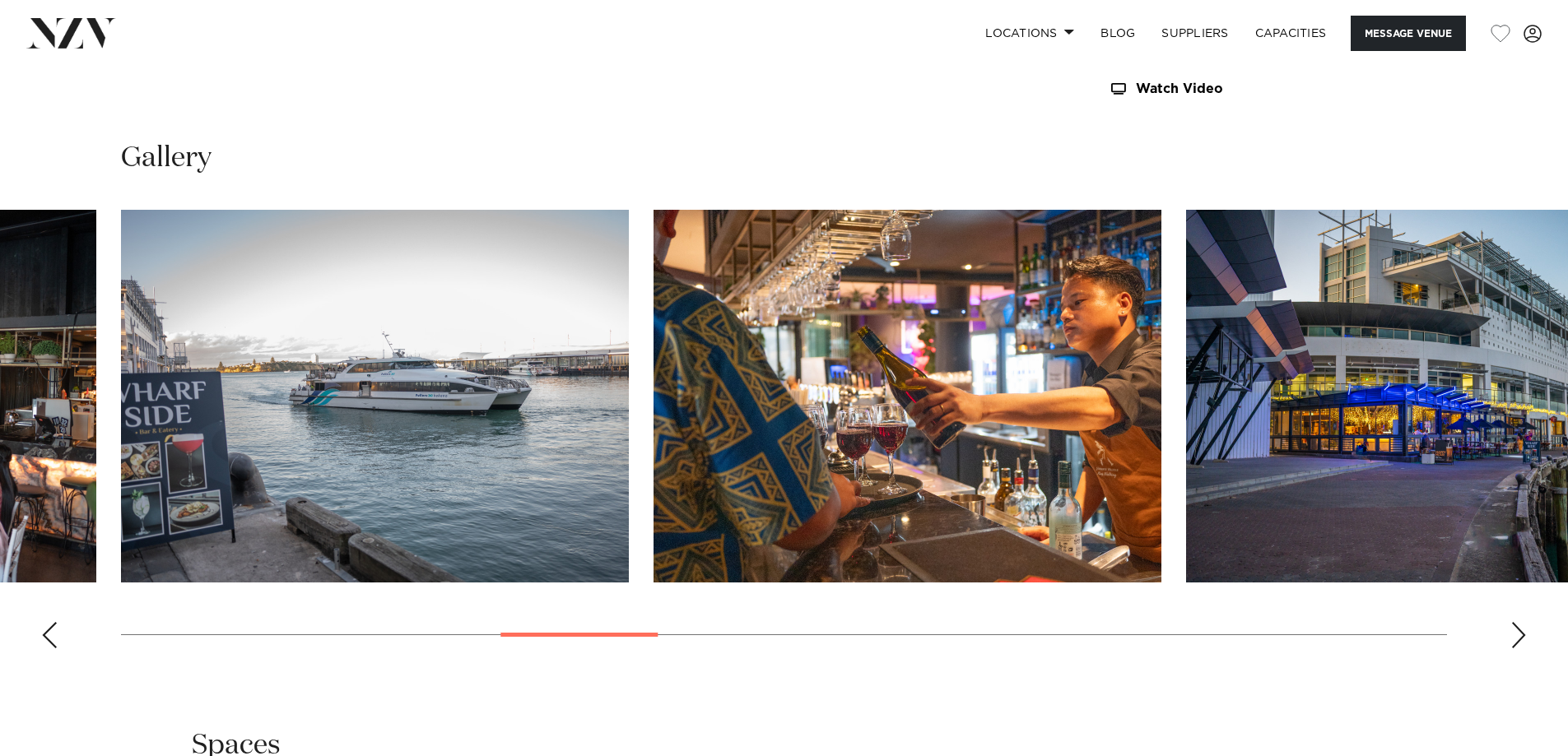
click at [1522, 637] on div "Next slide" at bounding box center [1518, 635] width 17 height 26
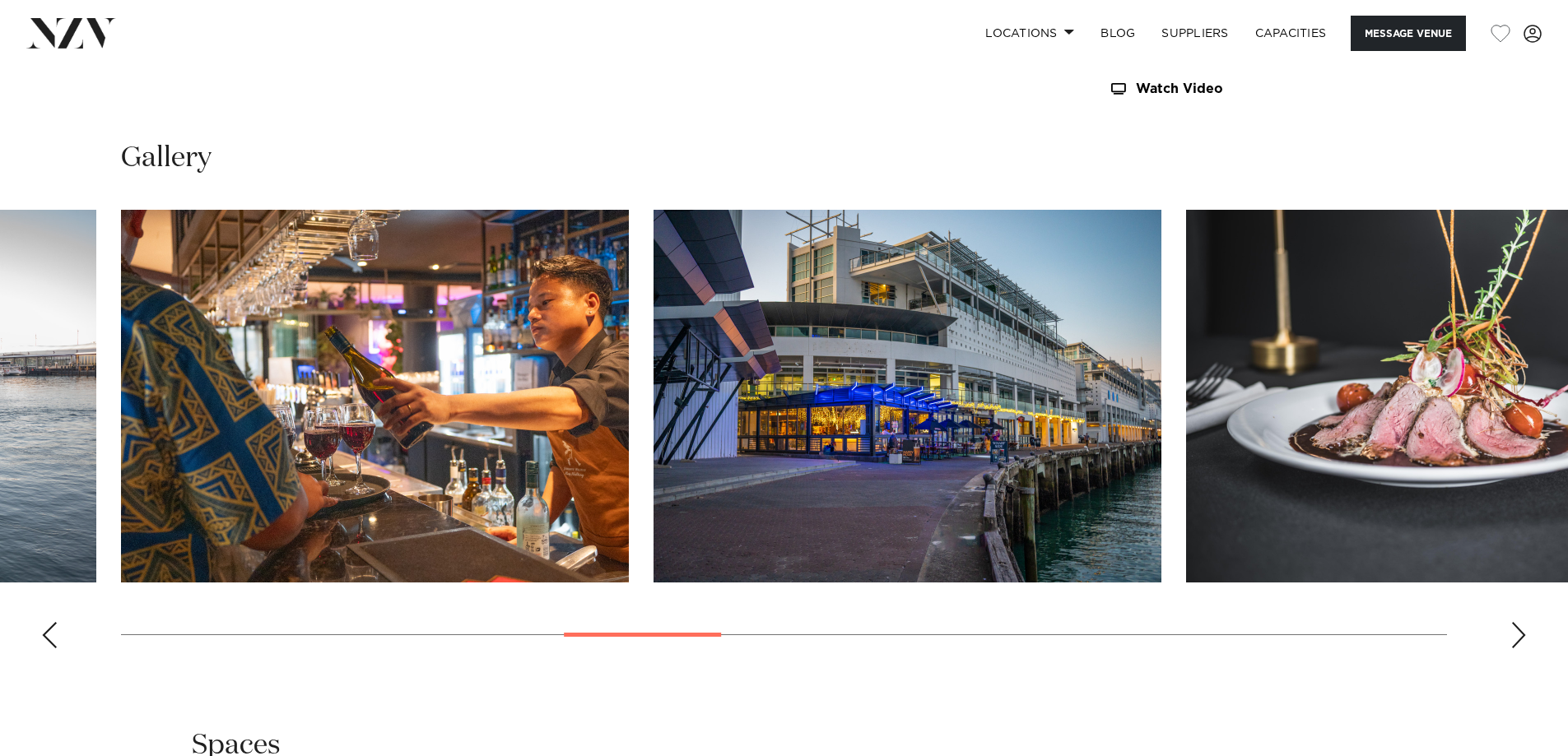
click at [1522, 637] on div "Next slide" at bounding box center [1518, 635] width 17 height 26
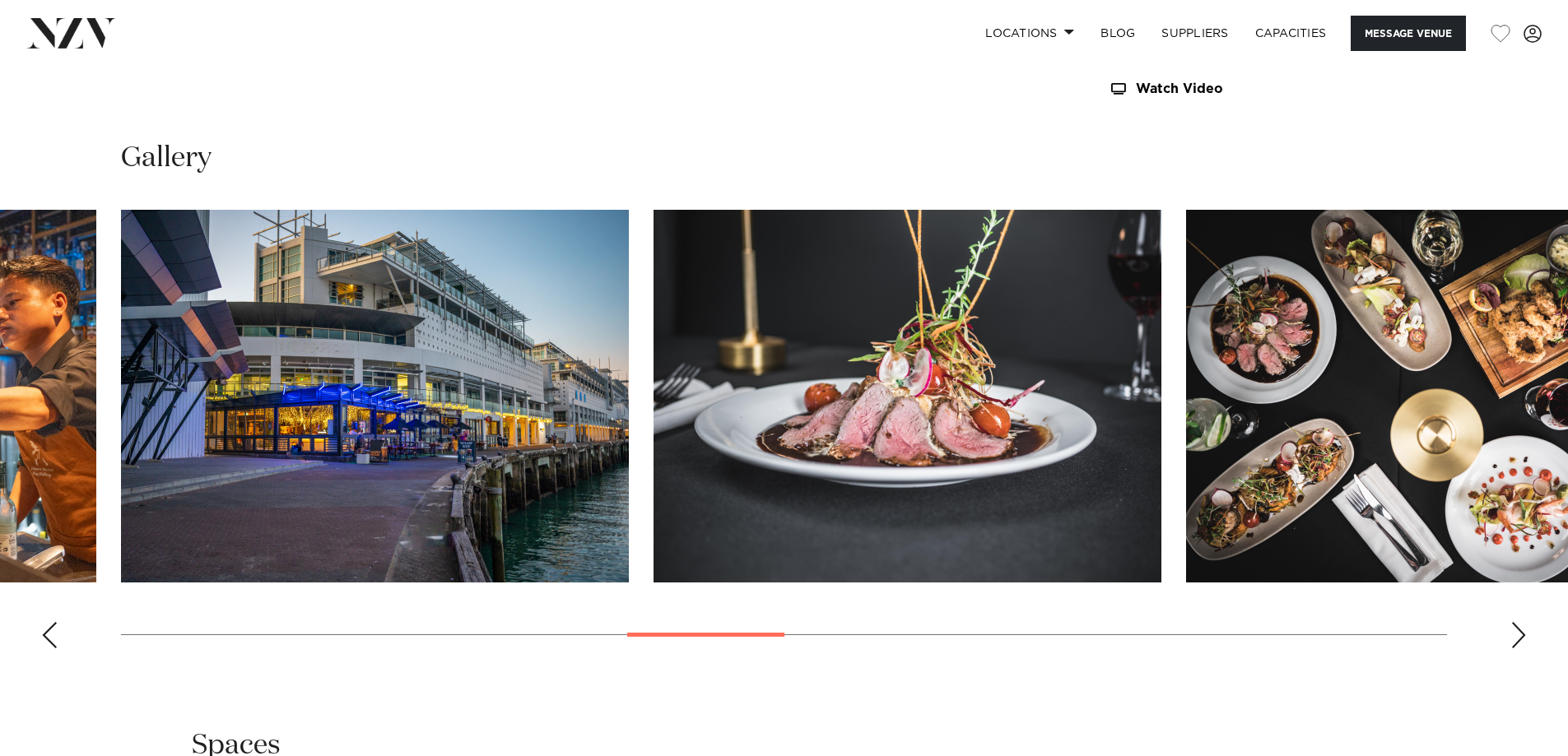
click at [1522, 637] on div "Next slide" at bounding box center [1518, 635] width 17 height 26
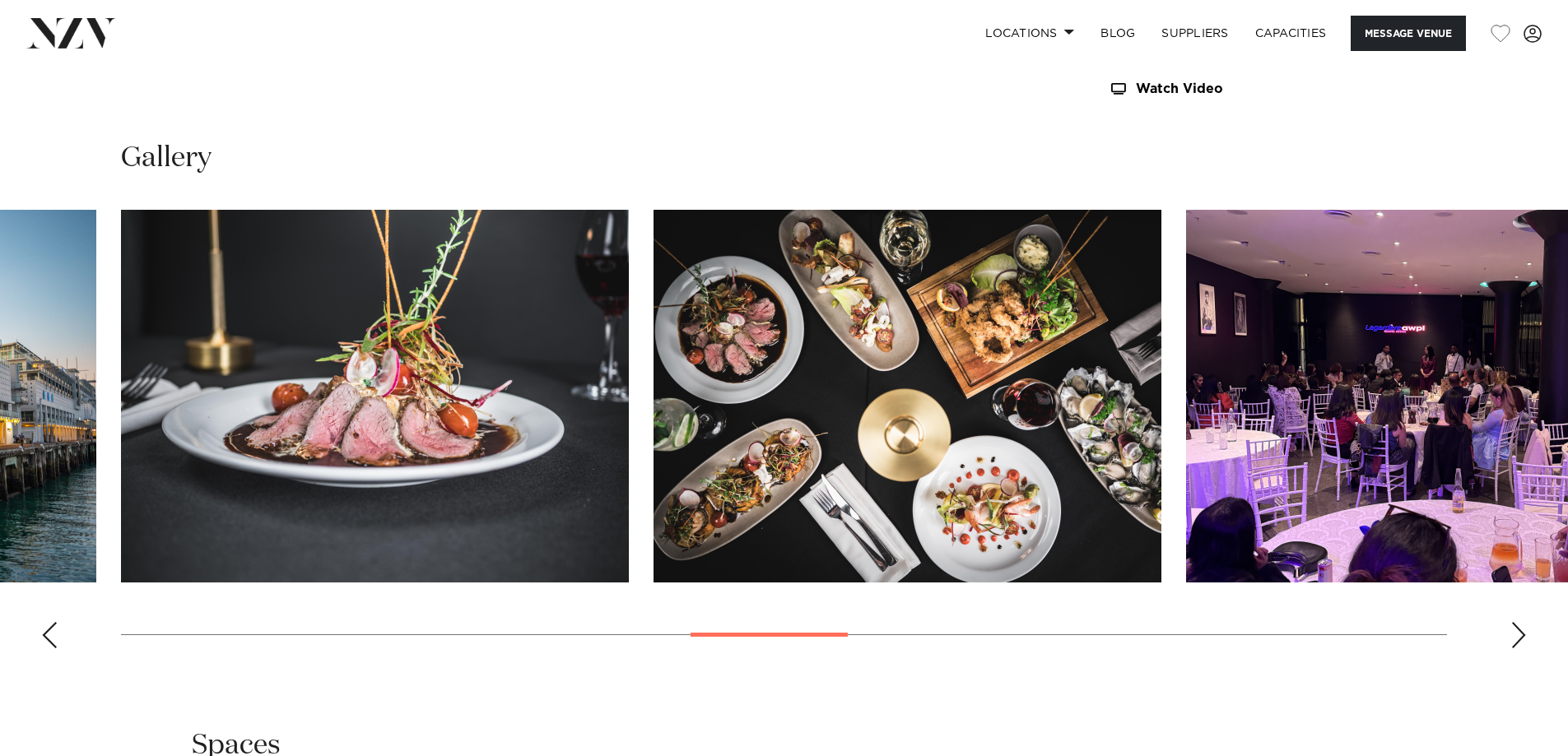
click at [1522, 637] on div "Next slide" at bounding box center [1518, 635] width 17 height 26
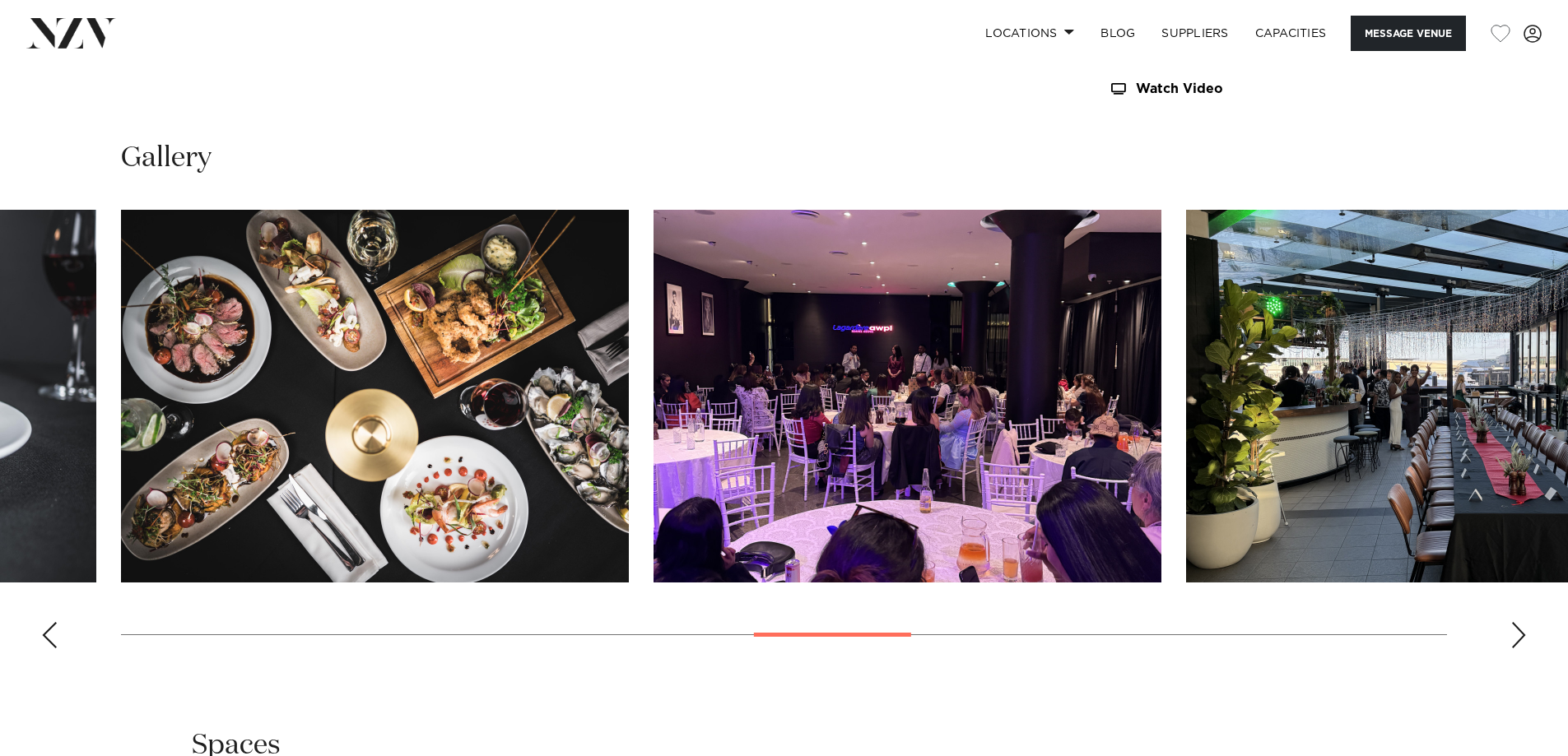
click at [1522, 637] on div "Next slide" at bounding box center [1518, 635] width 17 height 26
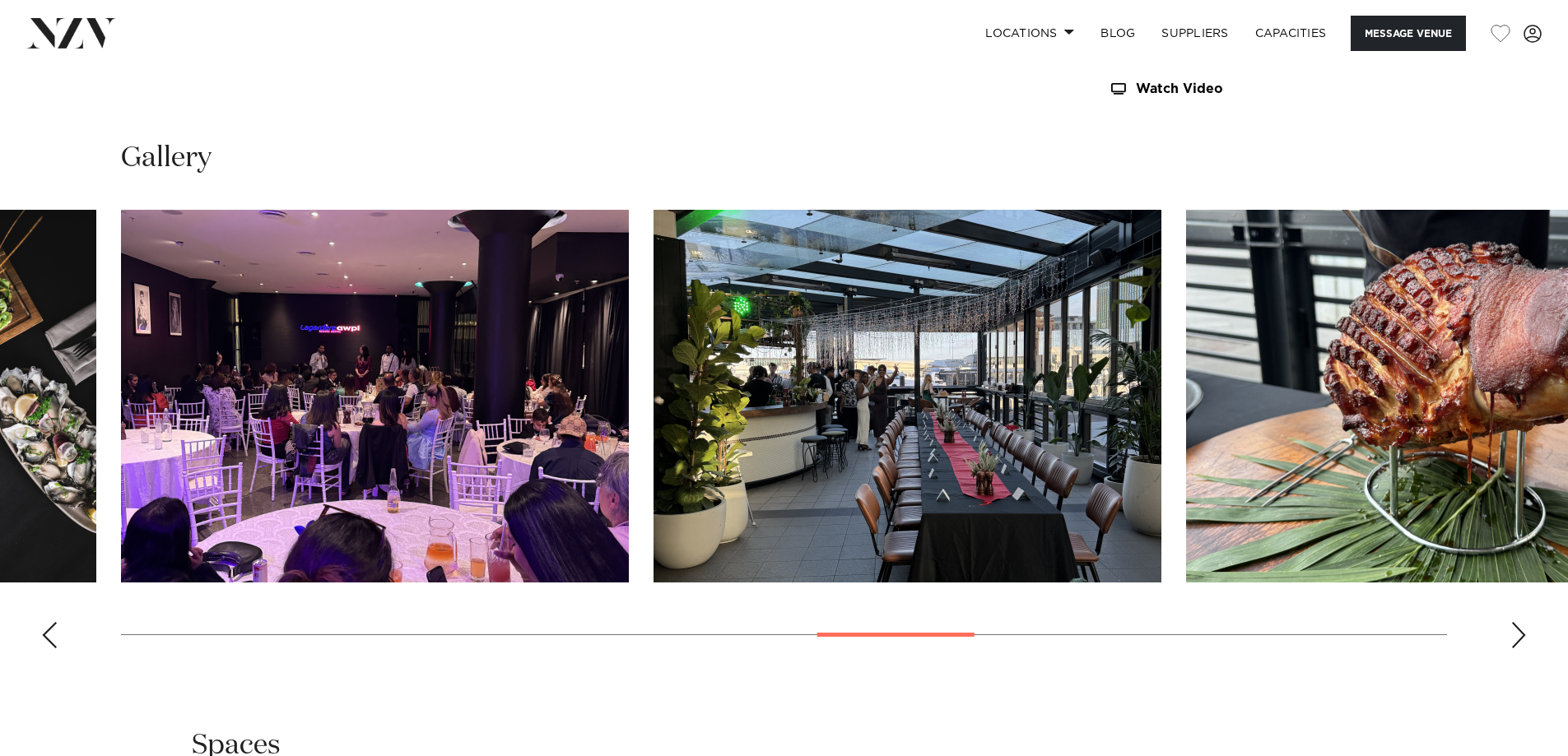
click at [1522, 637] on div "Next slide" at bounding box center [1518, 635] width 17 height 26
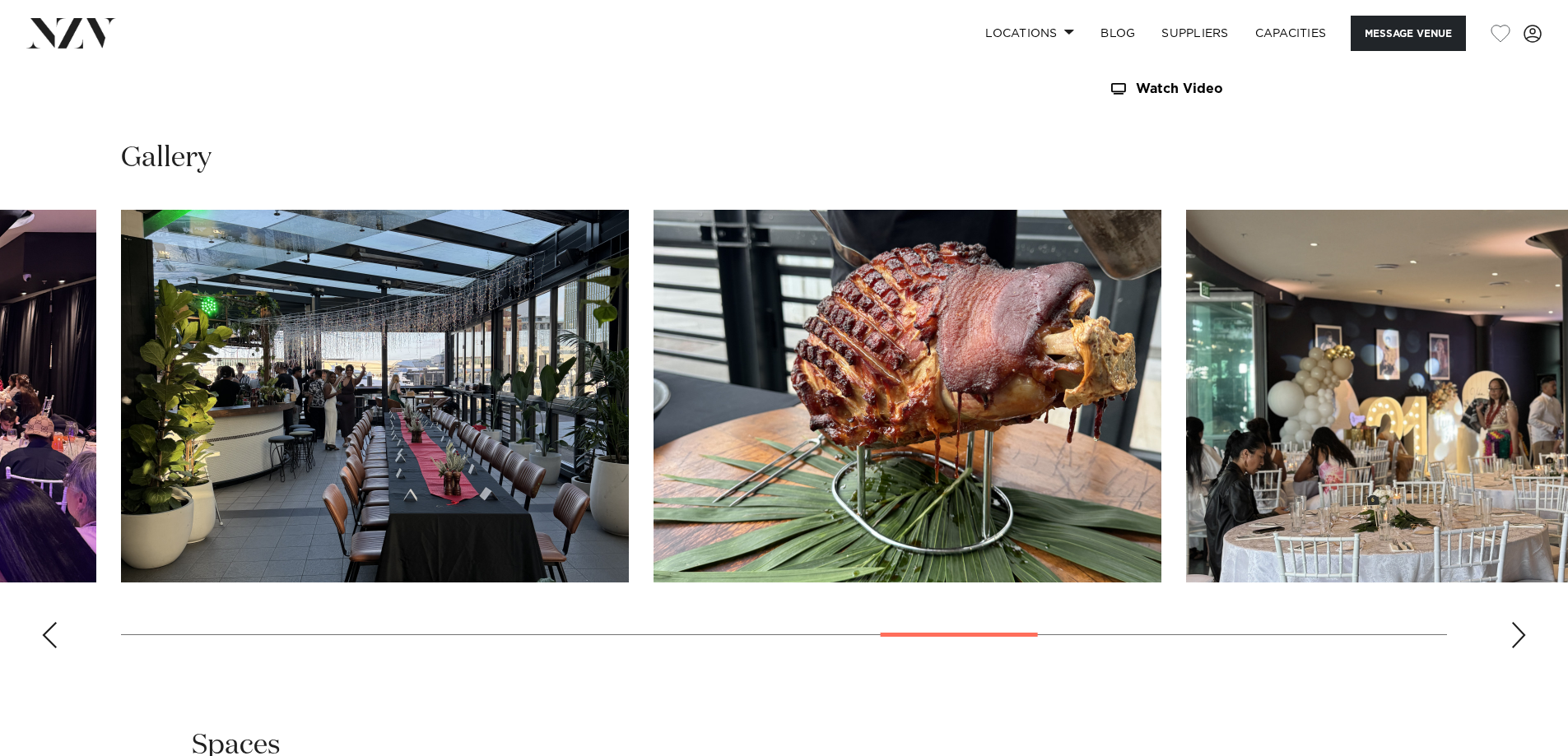
click at [1522, 637] on div "Next slide" at bounding box center [1518, 635] width 17 height 26
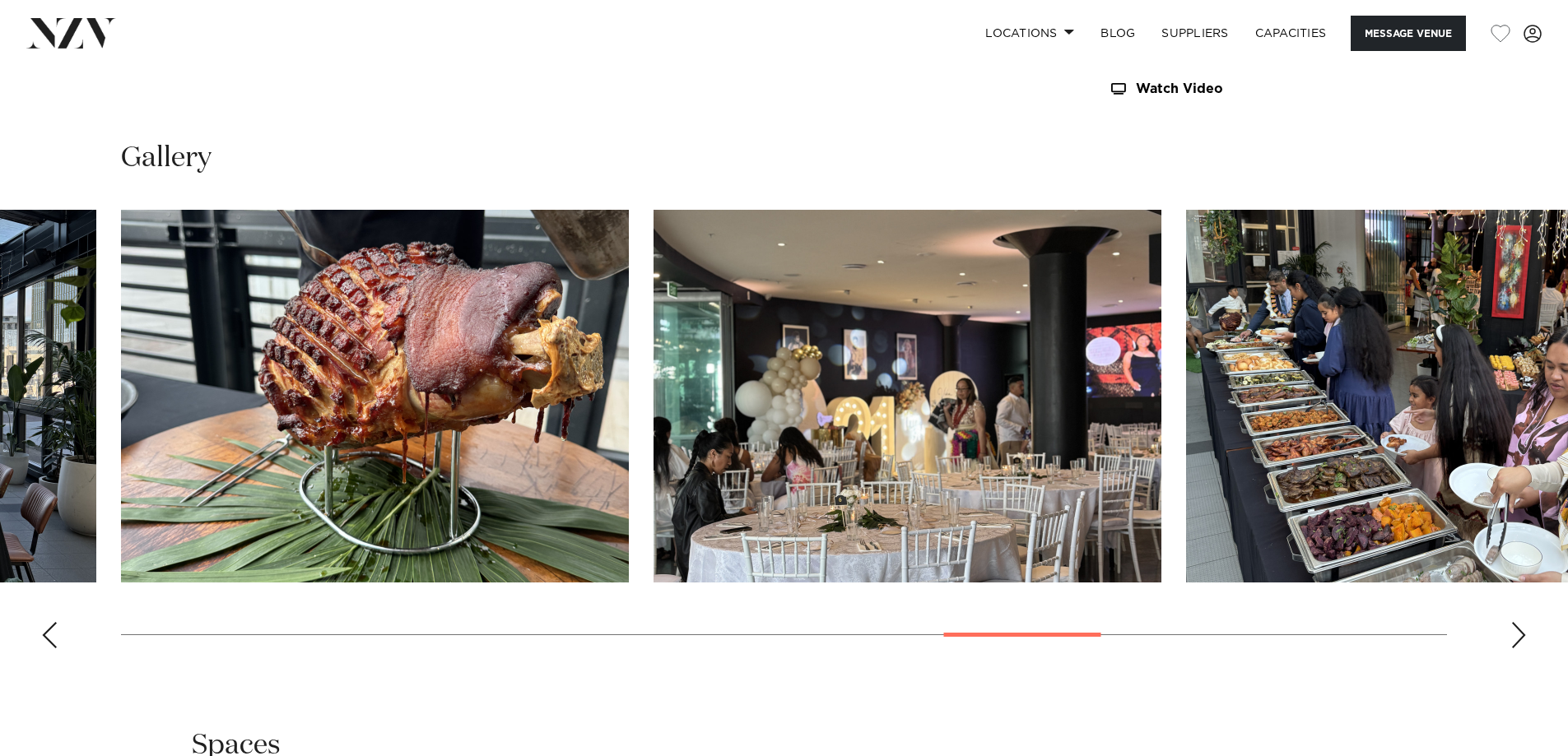
click at [1522, 637] on div "Next slide" at bounding box center [1518, 635] width 17 height 26
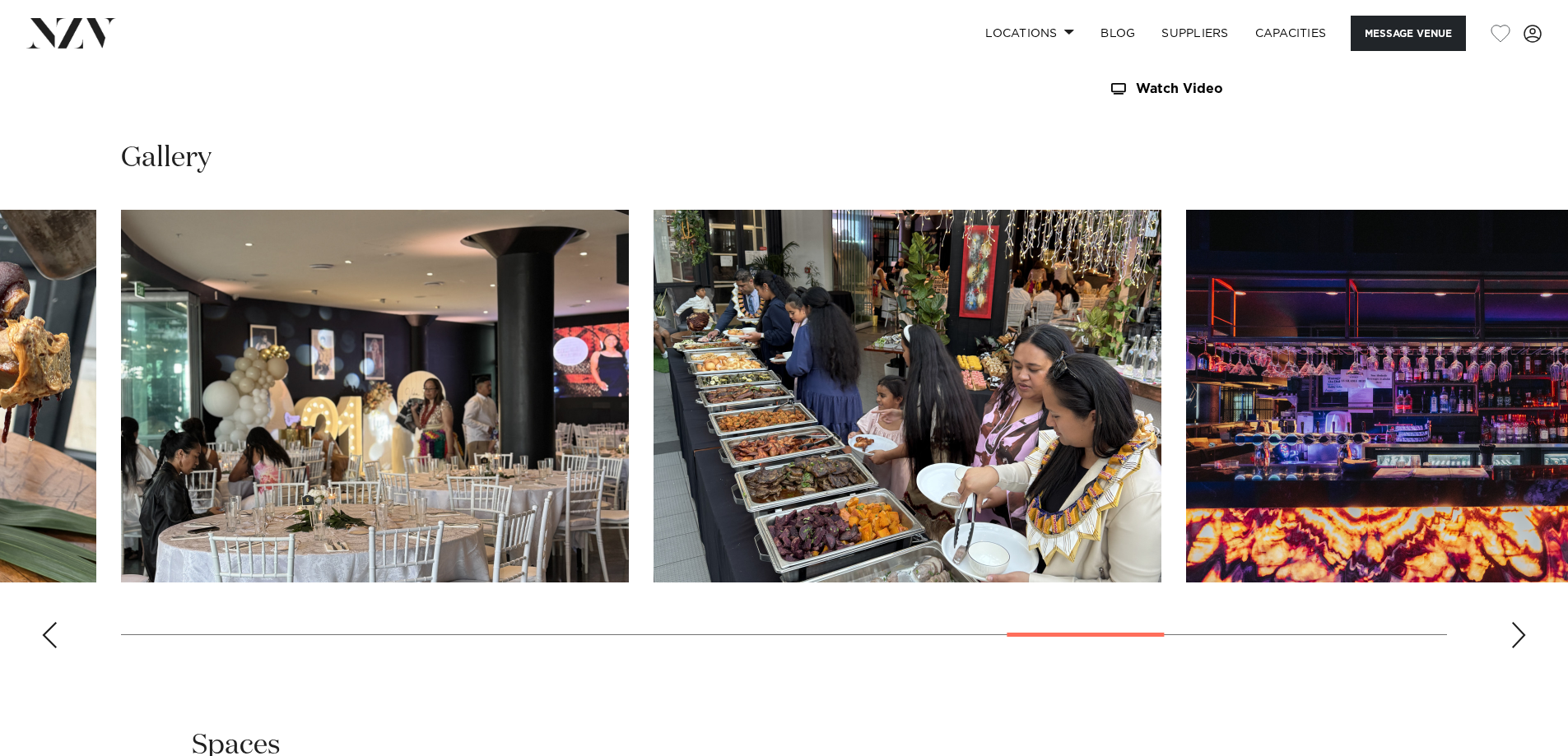
click at [1522, 637] on div "Next slide" at bounding box center [1518, 635] width 17 height 26
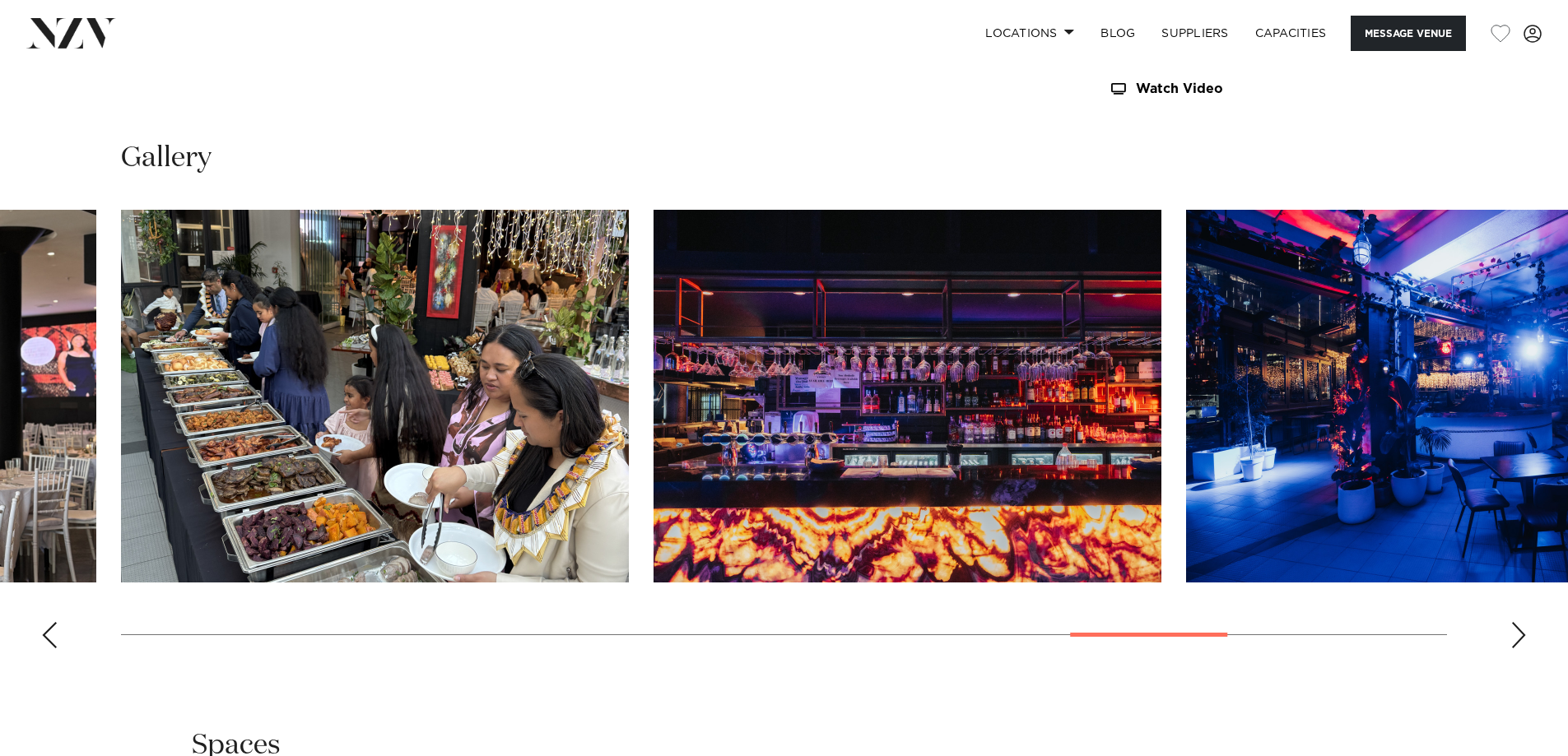
click at [1522, 637] on div "Next slide" at bounding box center [1518, 635] width 17 height 26
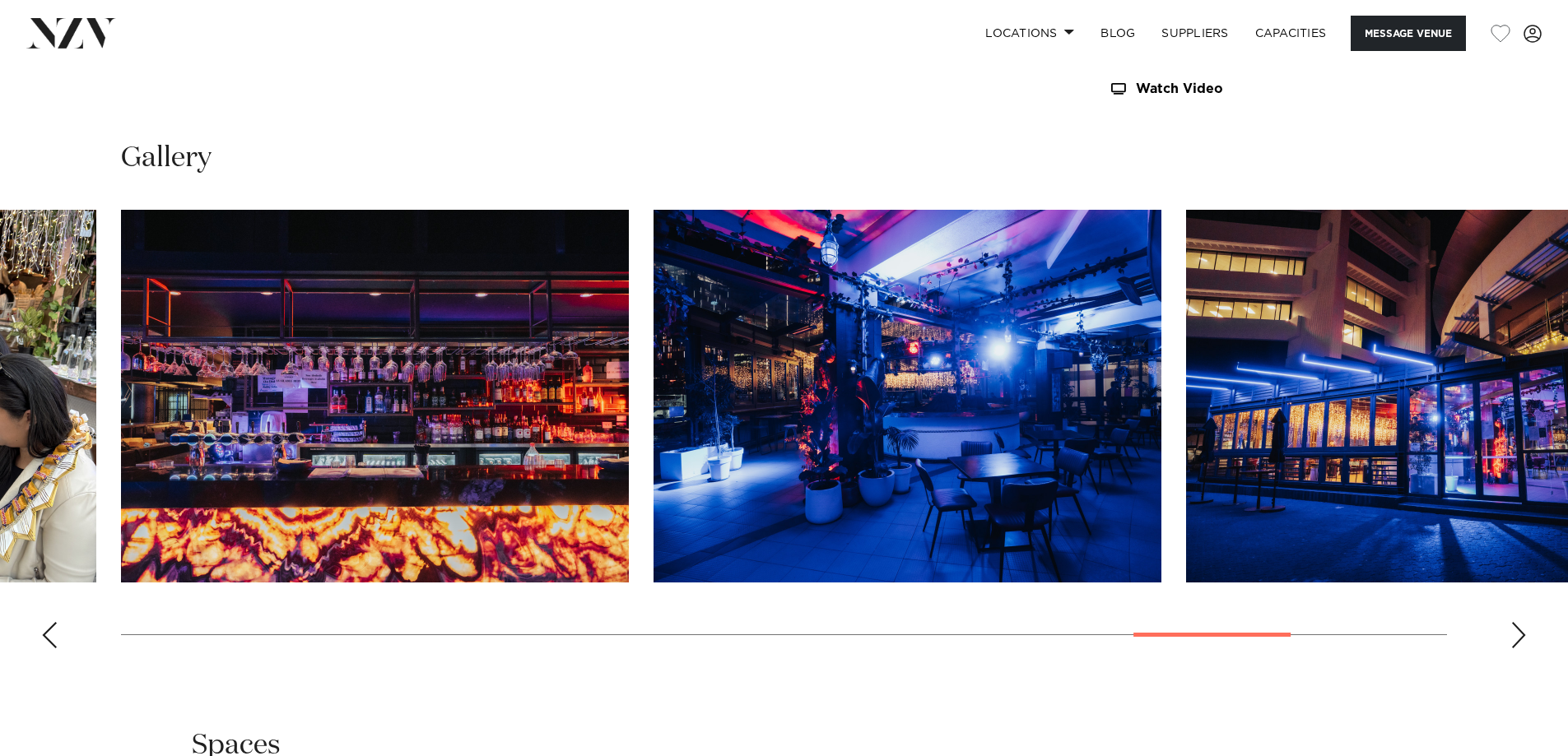
click at [1522, 637] on div "Next slide" at bounding box center [1518, 635] width 17 height 26
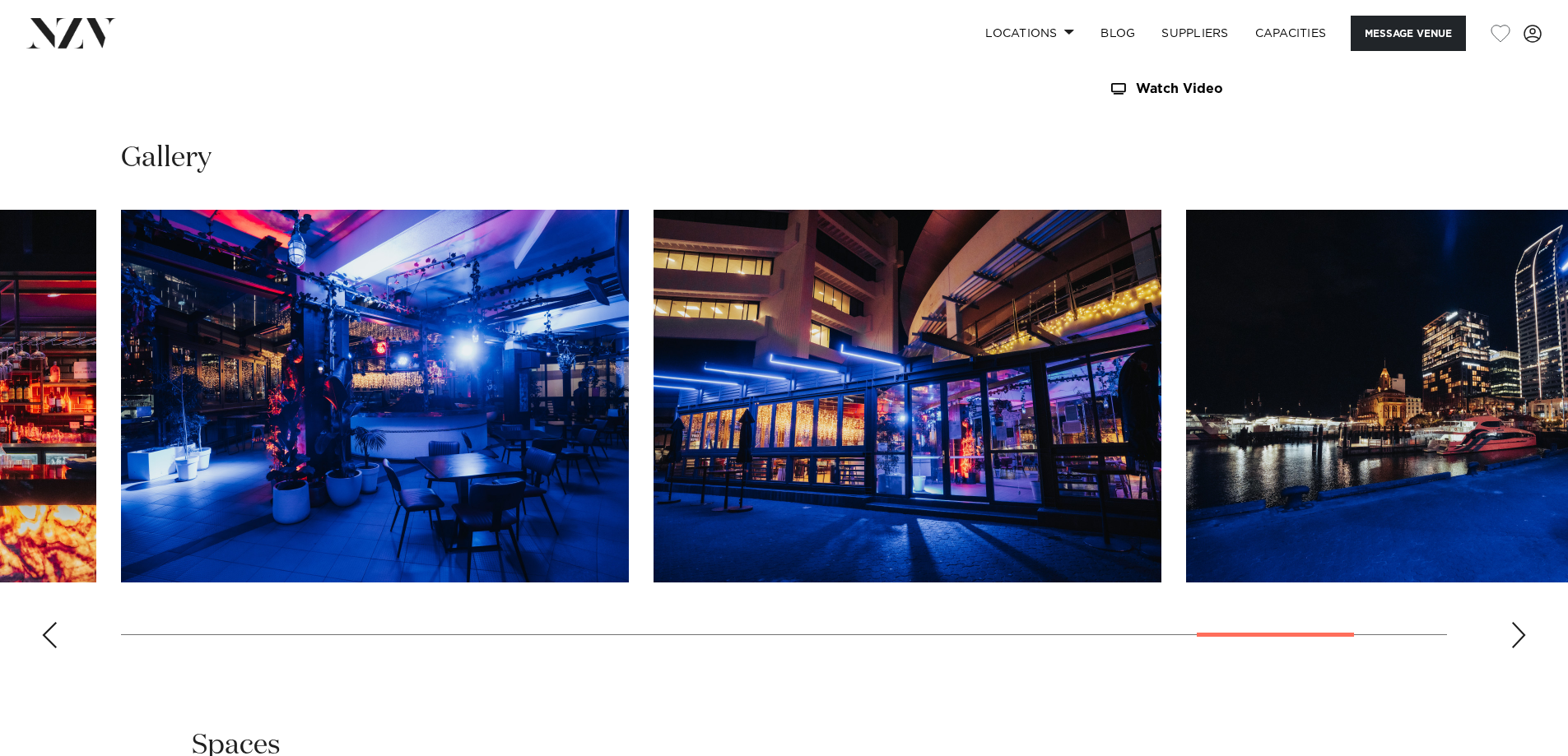
click at [1521, 637] on div "Next slide" at bounding box center [1518, 635] width 17 height 26
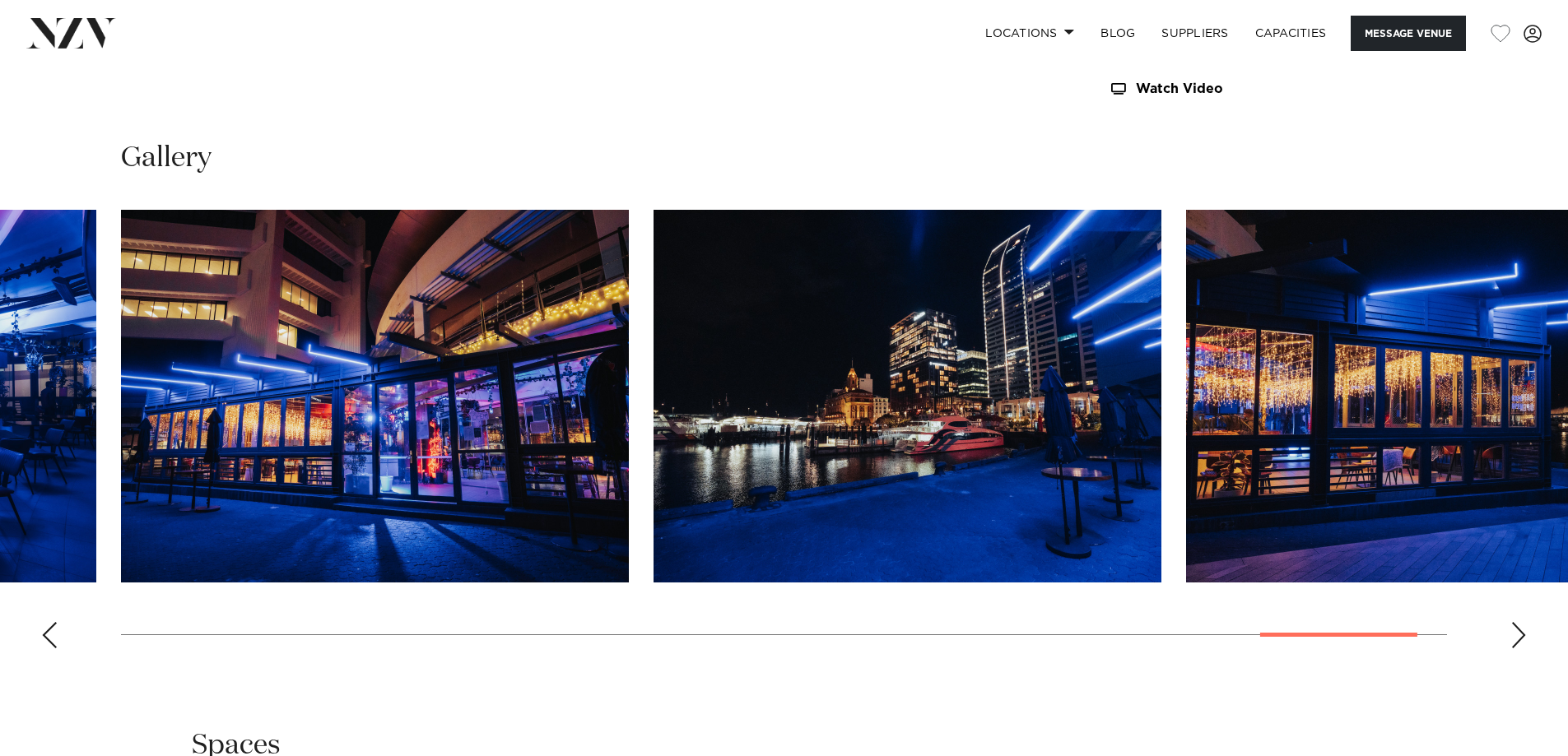
click at [1517, 636] on div "Next slide" at bounding box center [1518, 635] width 17 height 26
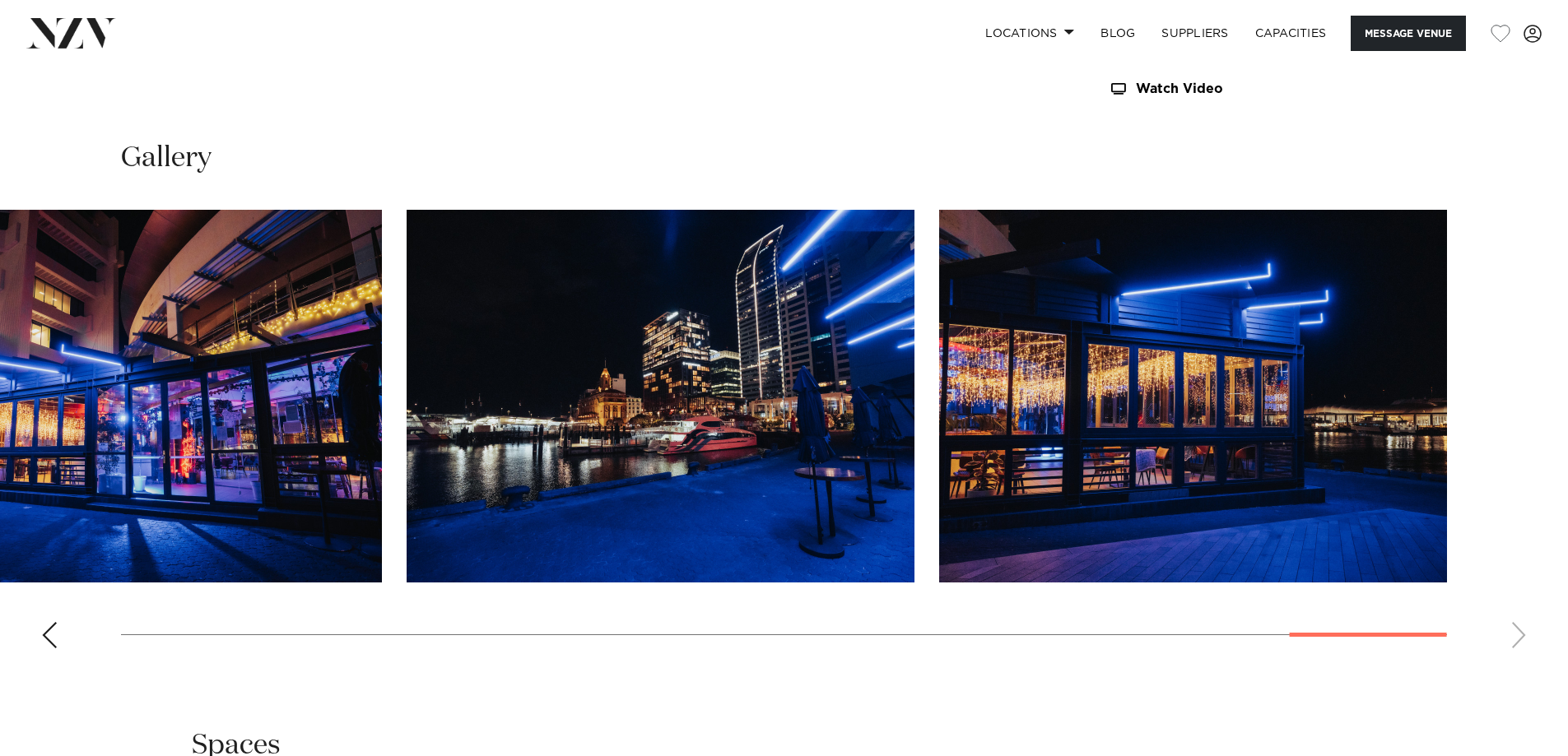
click at [1517, 636] on swiper-container at bounding box center [784, 435] width 1568 height 452
